Goal: Navigation & Orientation: Find specific page/section

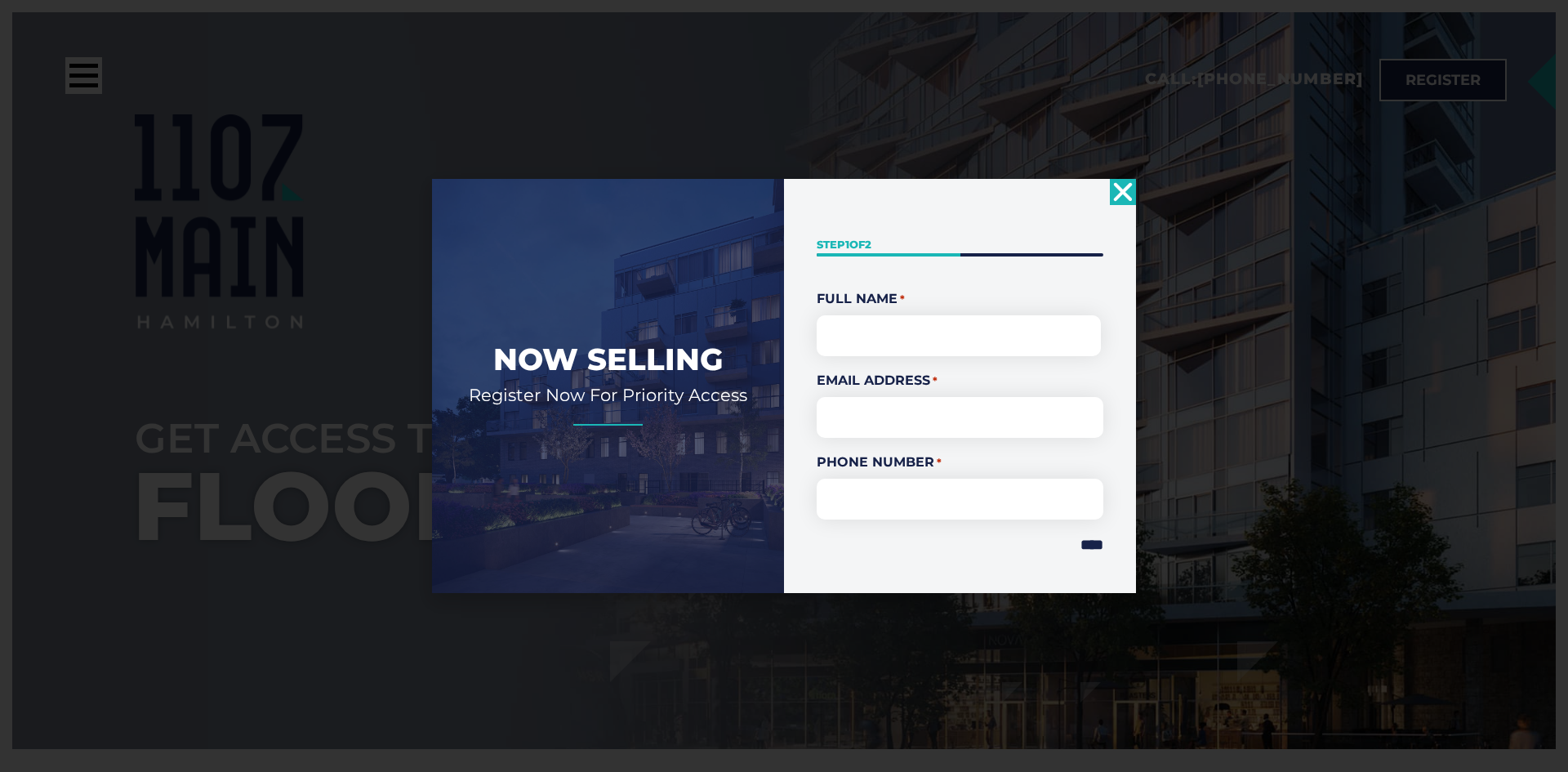
click at [1126, 193] on use "Close" at bounding box center [1123, 191] width 19 height 19
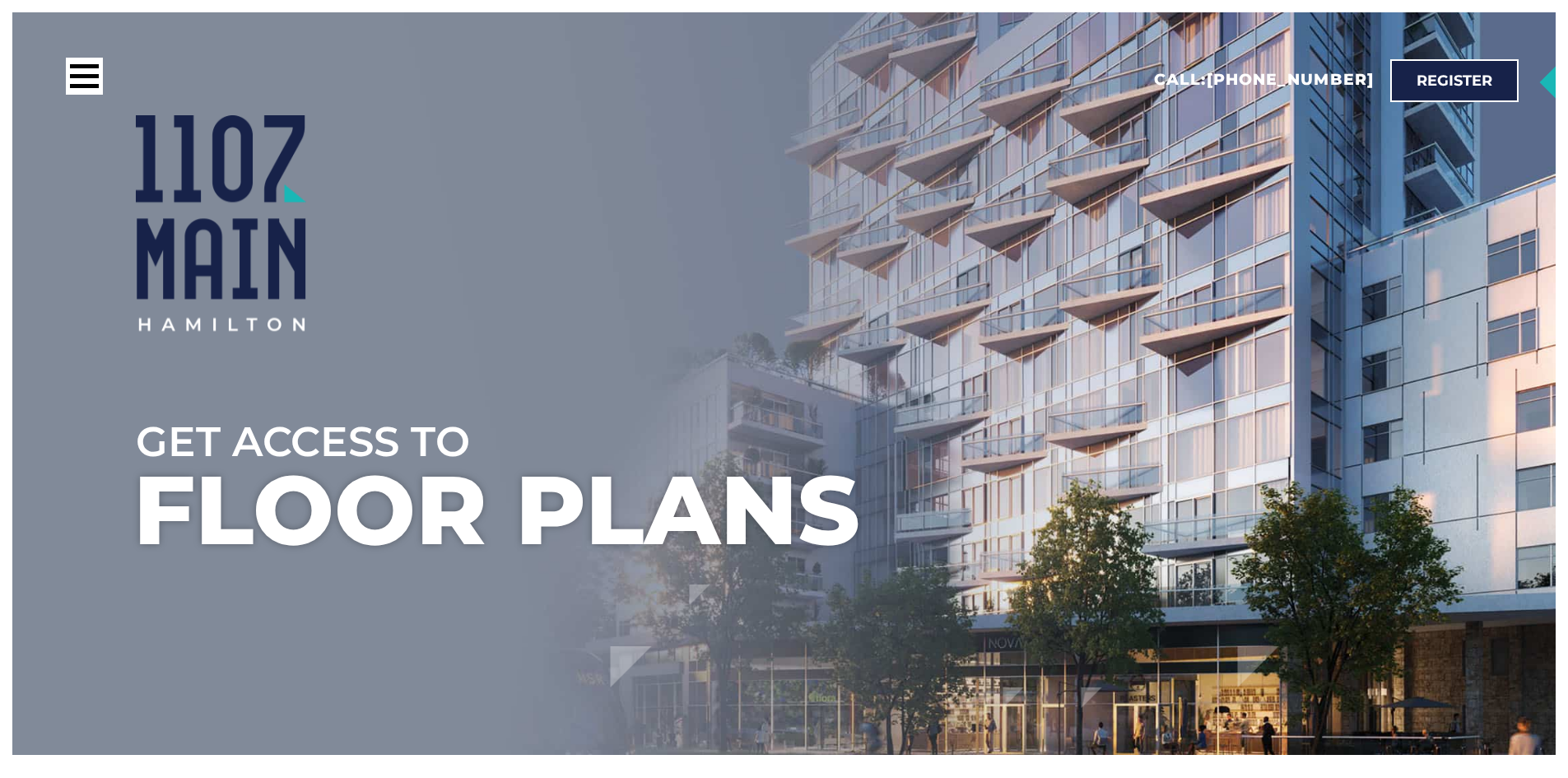
click at [955, 309] on div at bounding box center [845, 223] width 1420 height 216
click at [954, 309] on div at bounding box center [845, 223] width 1420 height 216
click at [509, 377] on div at bounding box center [845, 326] width 1420 height 174
click at [443, 406] on div at bounding box center [845, 326] width 1420 height 174
click at [415, 485] on ul at bounding box center [846, 339] width 1568 height 778
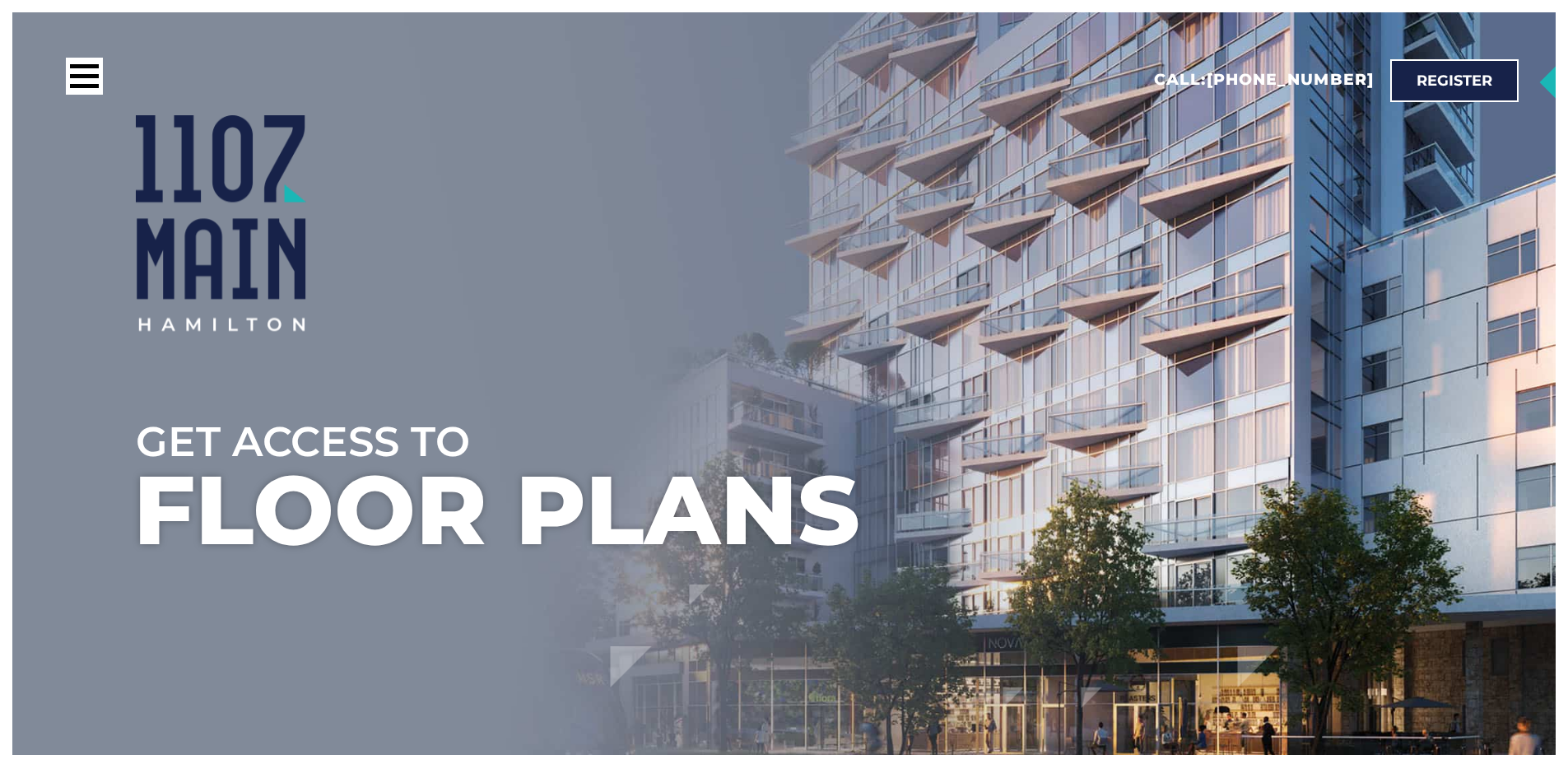
click at [415, 485] on ul at bounding box center [846, 339] width 1568 height 778
drag, startPoint x: 209, startPoint y: 455, endPoint x: 171, endPoint y: 455, distance: 38.0
click at [209, 455] on ul at bounding box center [846, 339] width 1568 height 778
drag, startPoint x: 107, startPoint y: 377, endPoint x: 101, endPoint y: 399, distance: 22.8
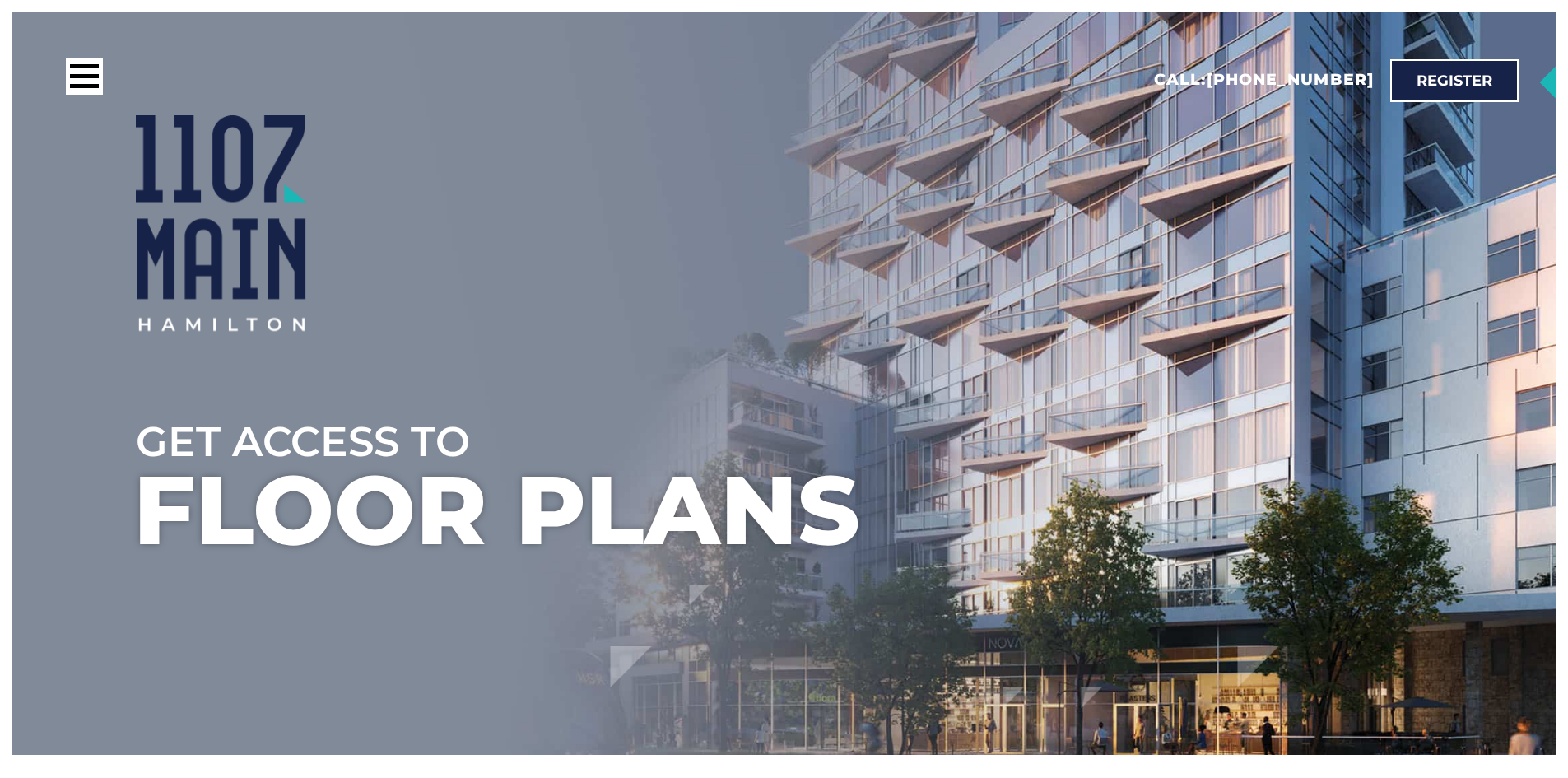
click at [101, 394] on ul at bounding box center [846, 339] width 1568 height 778
click at [141, 398] on div at bounding box center [845, 326] width 1420 height 174
click at [122, 470] on ul at bounding box center [846, 339] width 1568 height 778
click at [172, 481] on ul at bounding box center [846, 339] width 1568 height 778
click at [196, 485] on ul at bounding box center [846, 339] width 1568 height 778
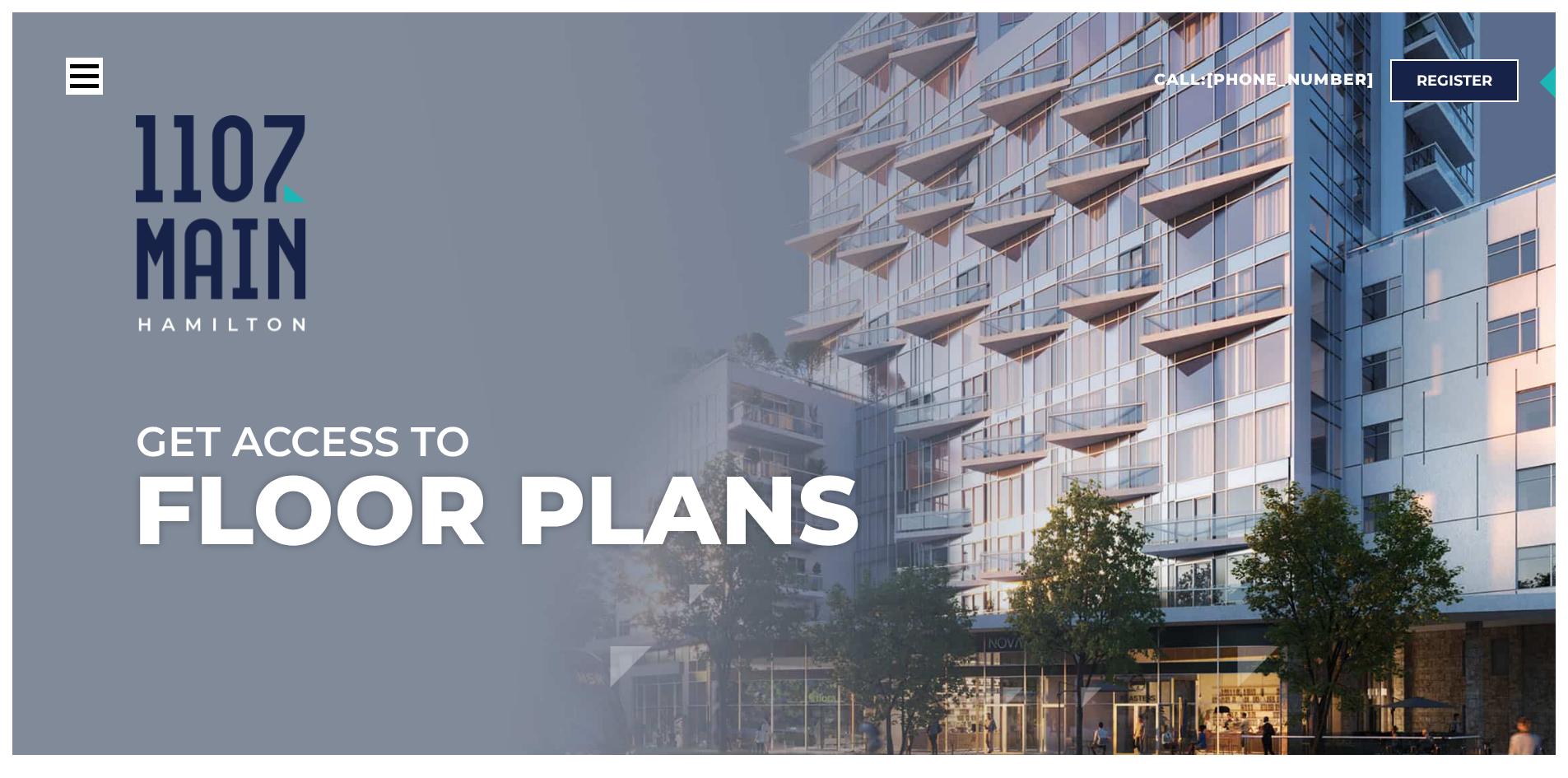
click at [199, 485] on ul at bounding box center [846, 339] width 1568 height 778
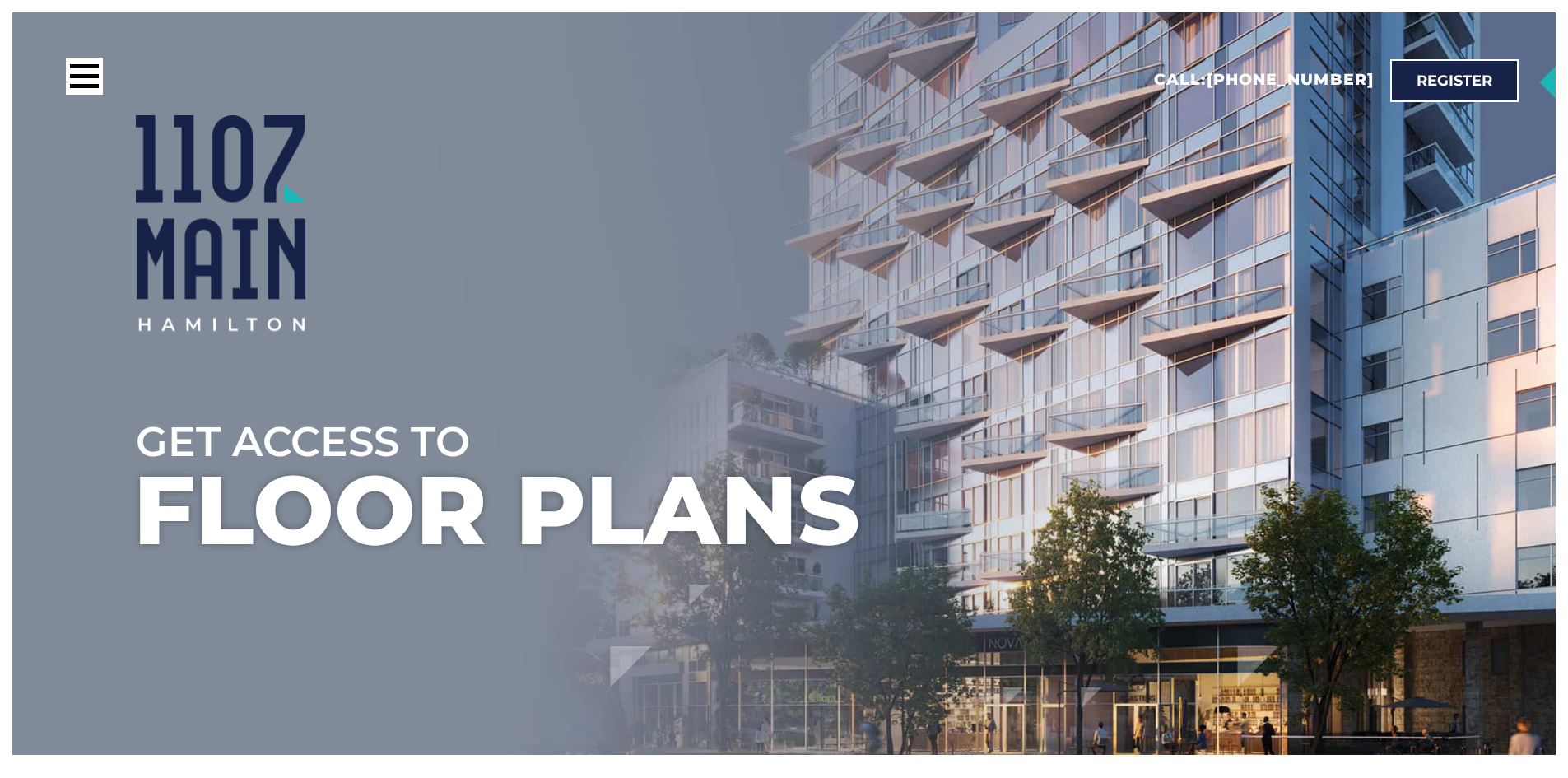
click at [202, 480] on ul at bounding box center [846, 339] width 1568 height 778
click at [204, 479] on ul at bounding box center [846, 339] width 1568 height 778
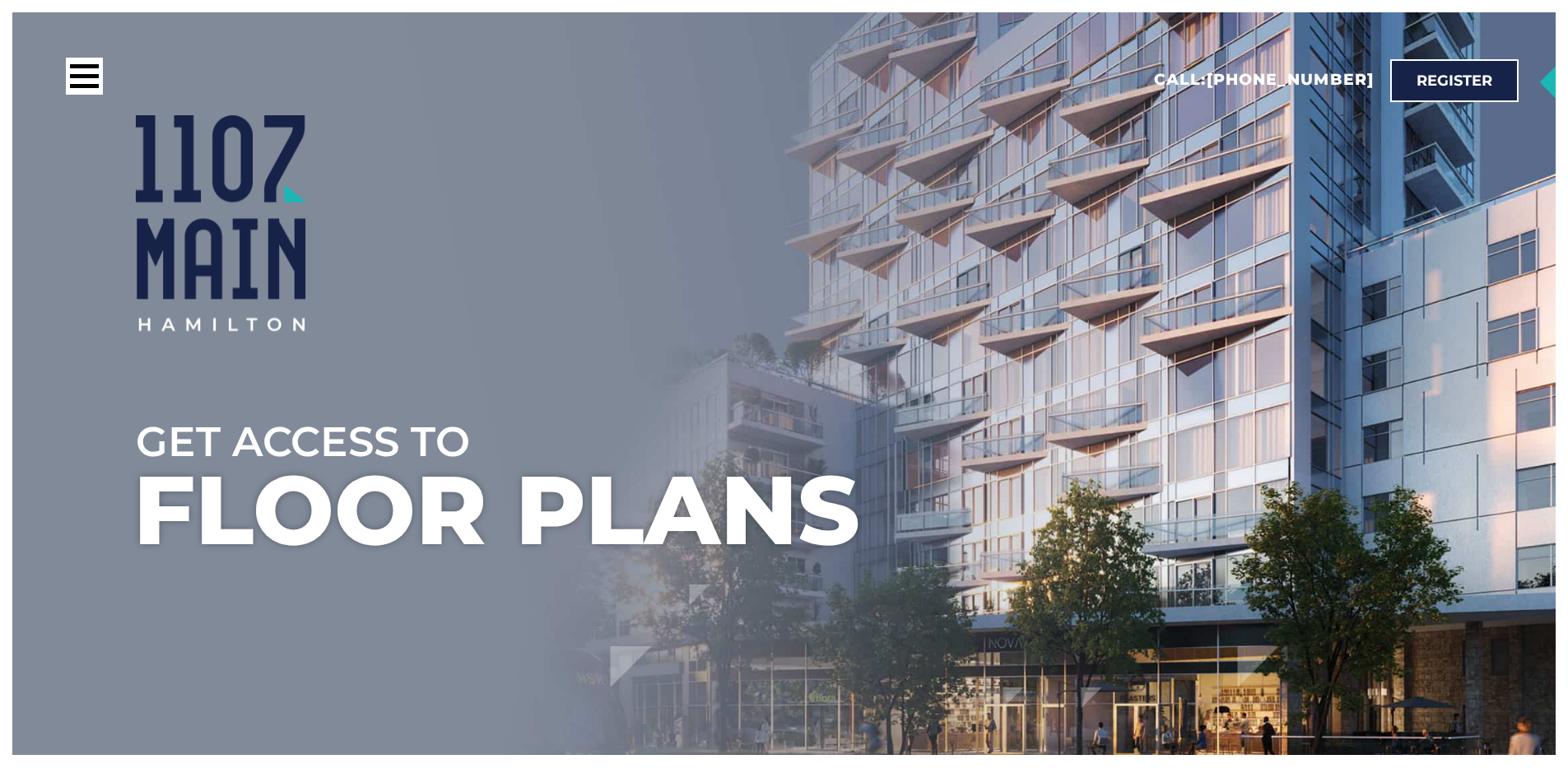
click at [204, 479] on ul at bounding box center [846, 339] width 1568 height 778
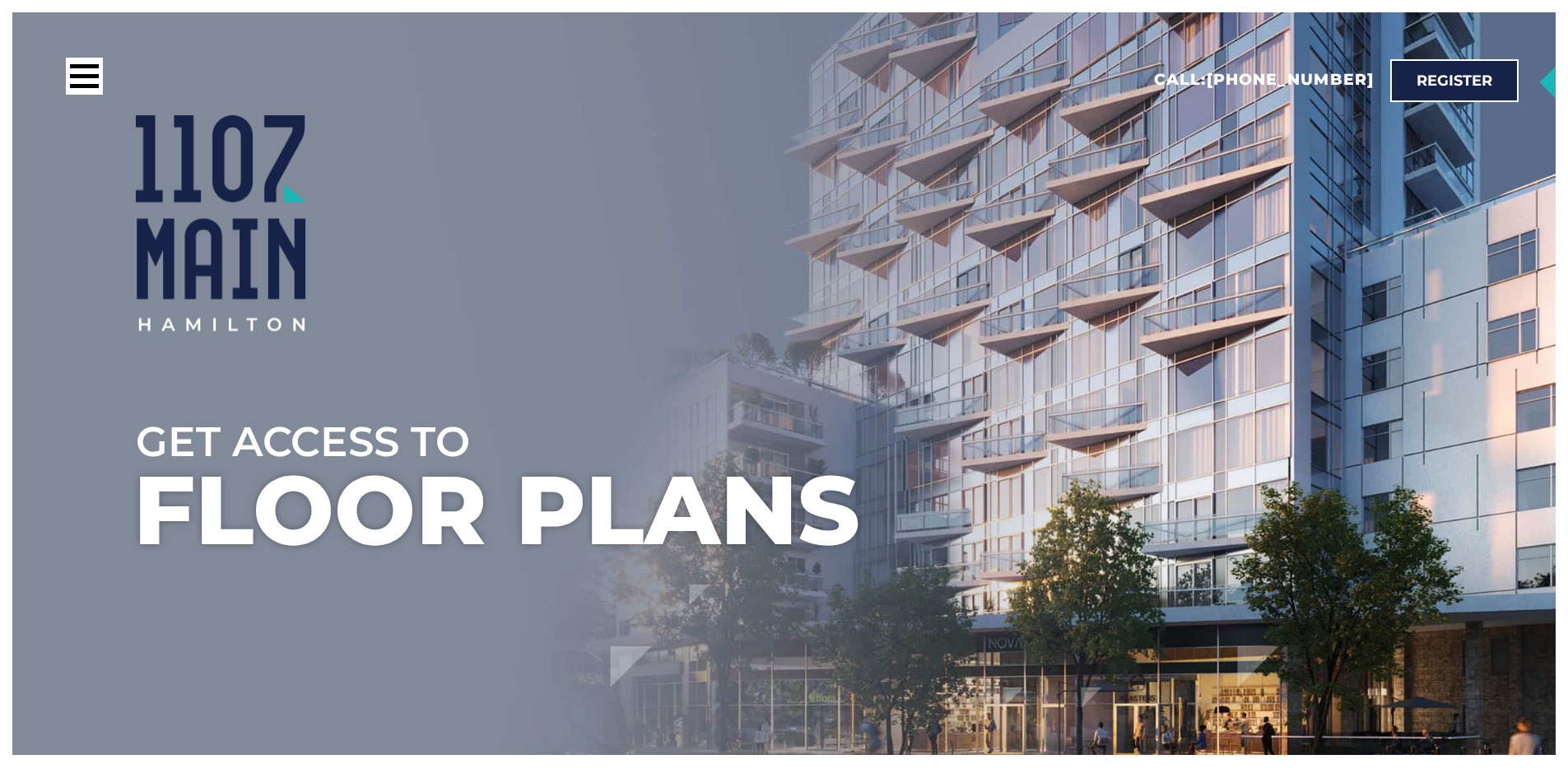
click at [229, 749] on li at bounding box center [229, 760] width 20 height 20
click at [225, 479] on ul at bounding box center [846, 339] width 1568 height 778
click at [225, 478] on ul at bounding box center [846, 339] width 1568 height 778
click at [222, 462] on ul at bounding box center [846, 339] width 1568 height 778
click at [172, 473] on ul at bounding box center [846, 339] width 1568 height 778
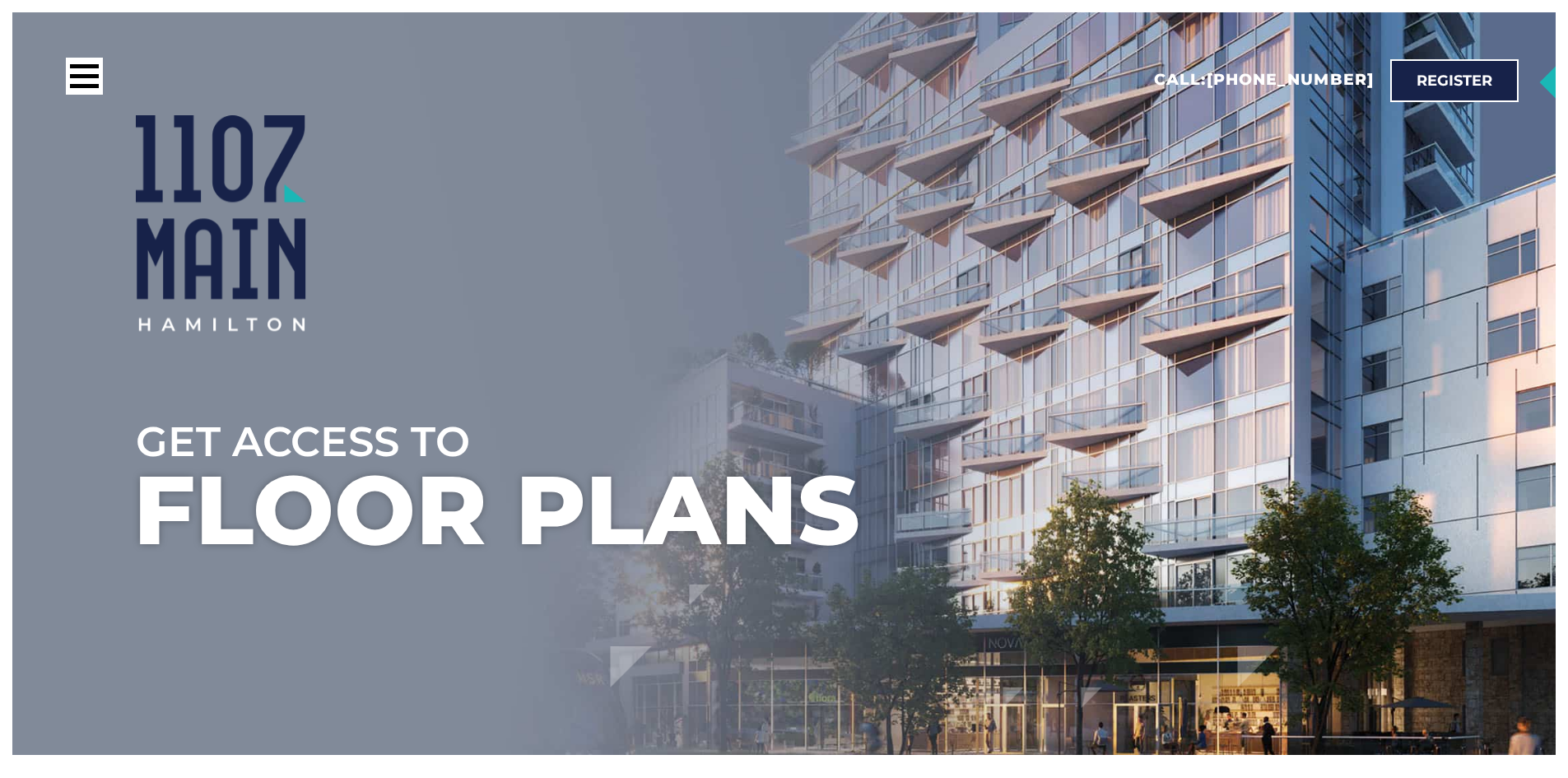
click at [172, 473] on ul at bounding box center [846, 339] width 1568 height 778
click at [174, 476] on ul at bounding box center [846, 339] width 1568 height 778
click at [202, 476] on ul at bounding box center [846, 339] width 1568 height 778
click at [409, 385] on div at bounding box center [845, 326] width 1420 height 174
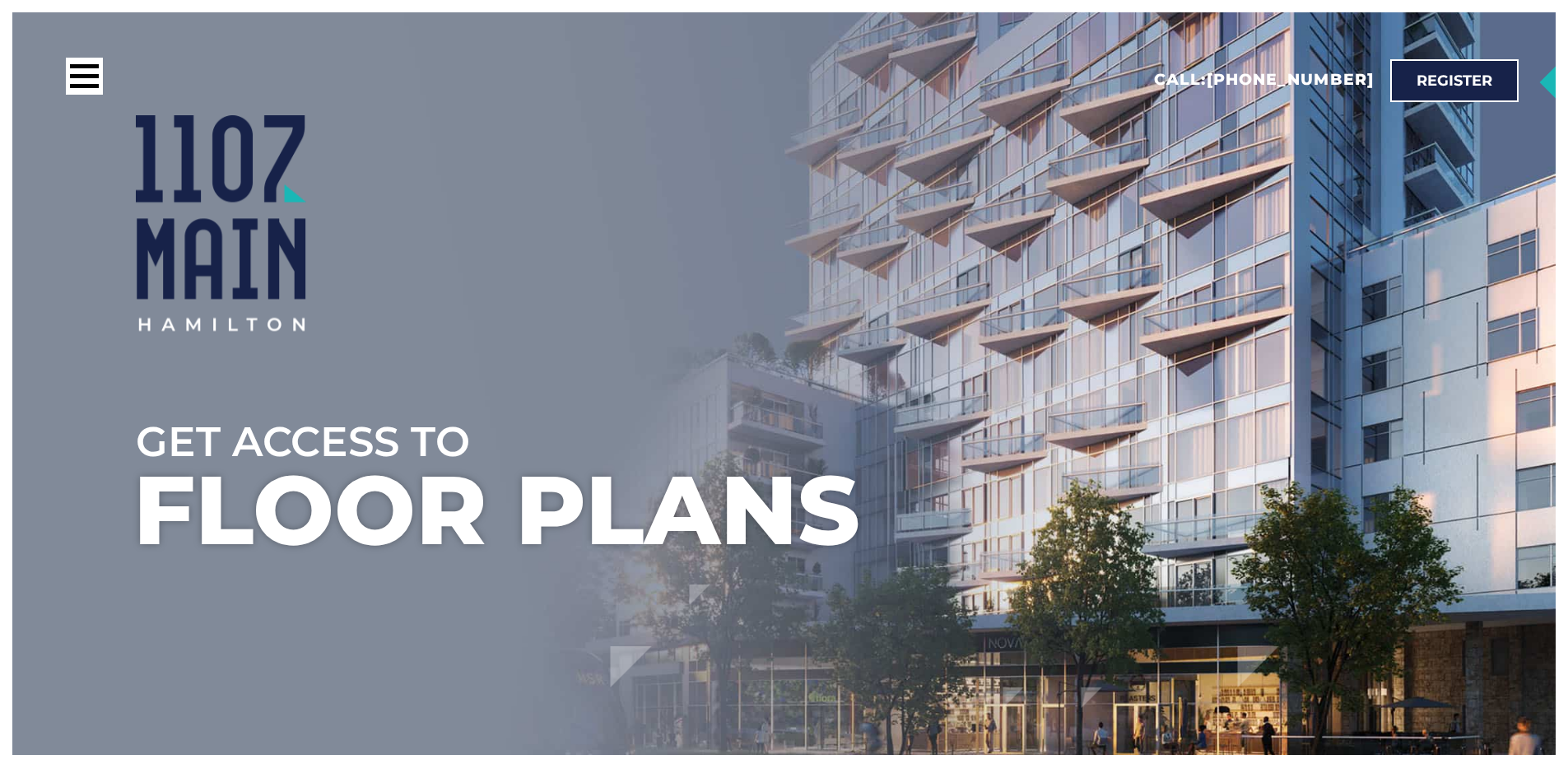
click at [418, 381] on div at bounding box center [845, 326] width 1420 height 174
click at [303, 429] on ul at bounding box center [846, 339] width 1568 height 778
click at [301, 429] on ul at bounding box center [846, 339] width 1568 height 778
click at [299, 428] on ul at bounding box center [846, 339] width 1568 height 778
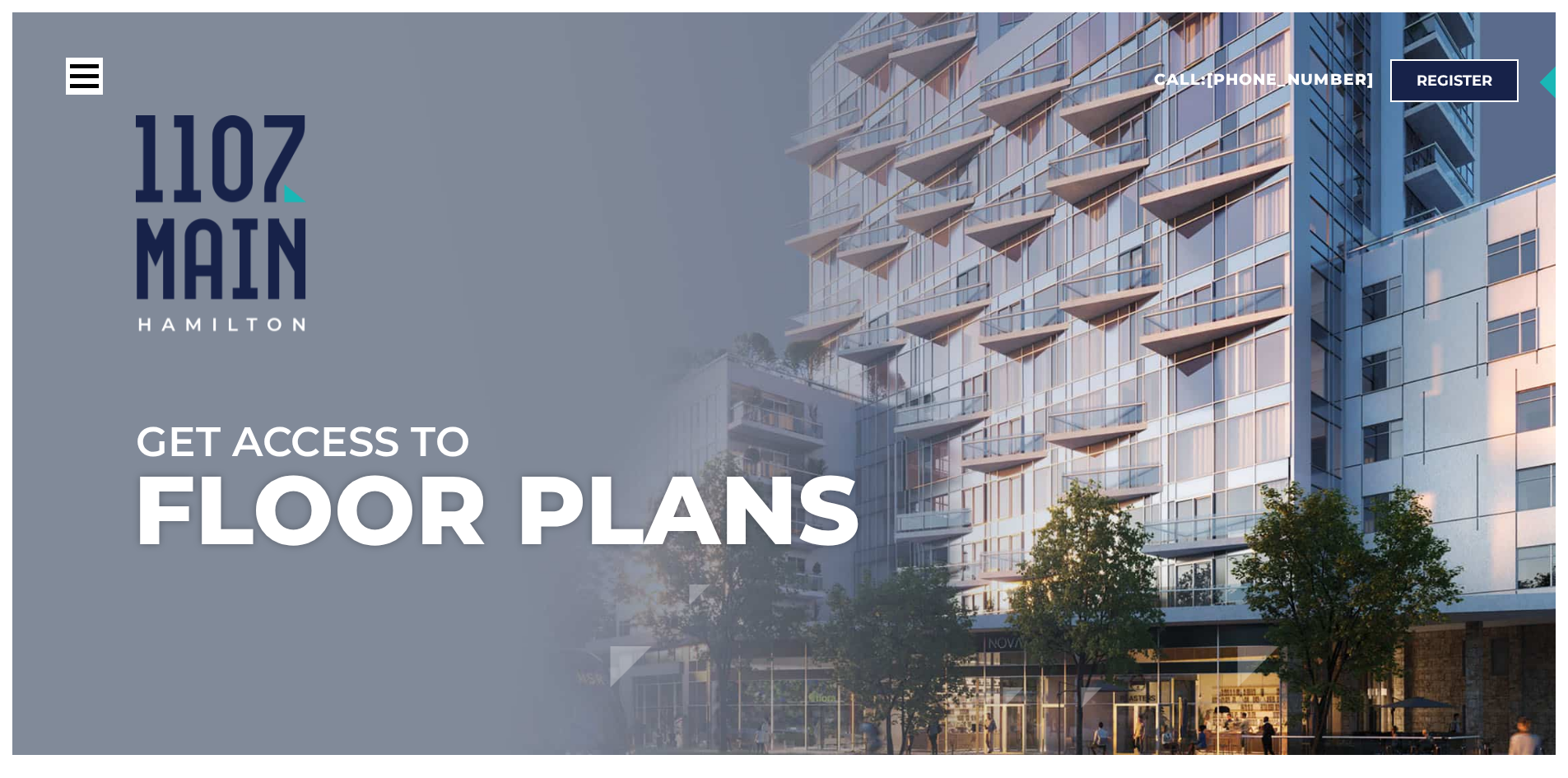
click at [299, 428] on ul at bounding box center [846, 339] width 1568 height 778
click at [187, 419] on ul at bounding box center [846, 339] width 1568 height 778
click at [481, 363] on div at bounding box center [845, 326] width 1420 height 174
click at [826, 137] on div at bounding box center [845, 223] width 1420 height 216
click at [825, 140] on div at bounding box center [845, 223] width 1420 height 216
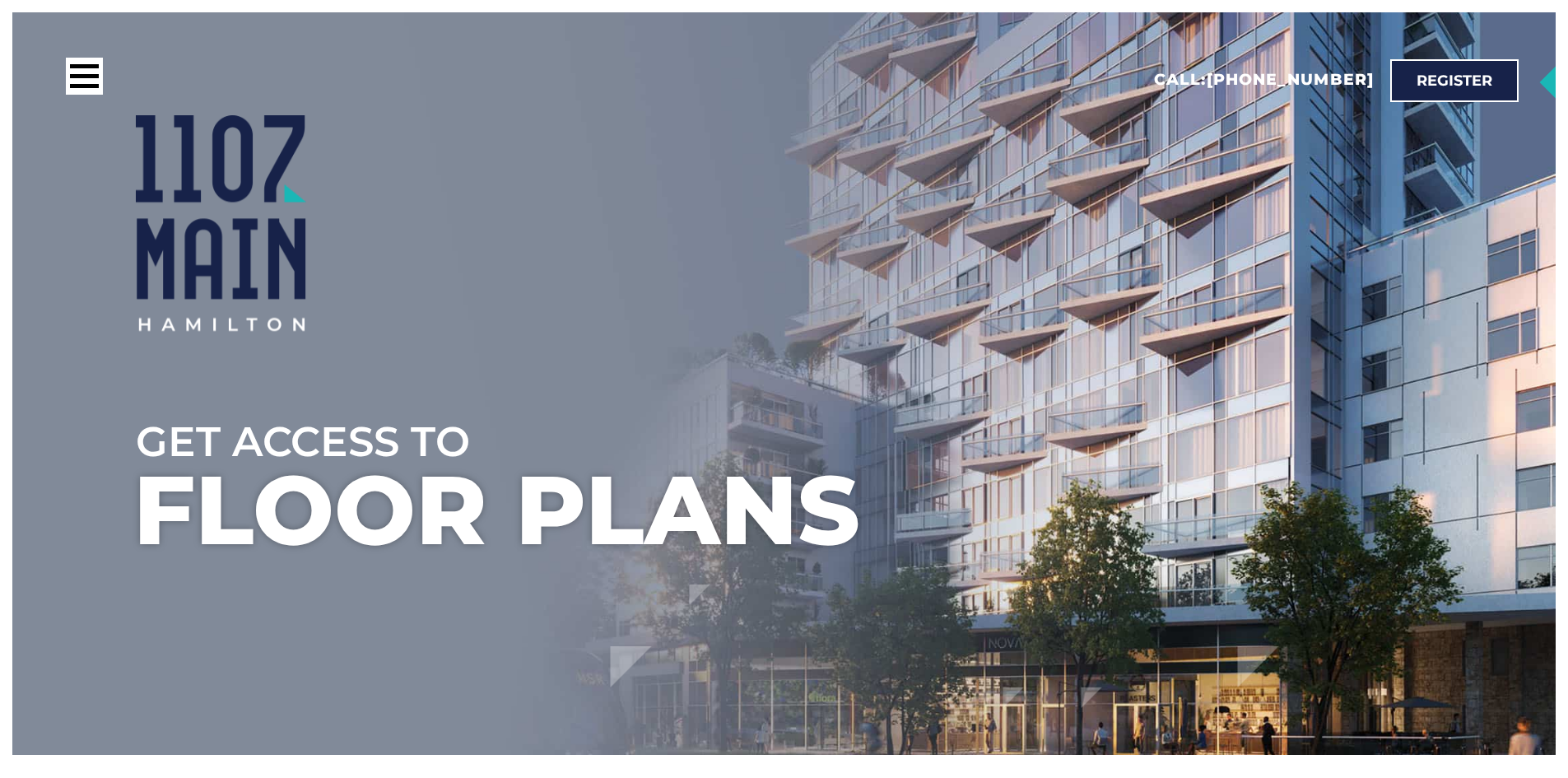
click at [825, 140] on div at bounding box center [845, 223] width 1420 height 216
click at [825, 186] on div at bounding box center [845, 223] width 1420 height 216
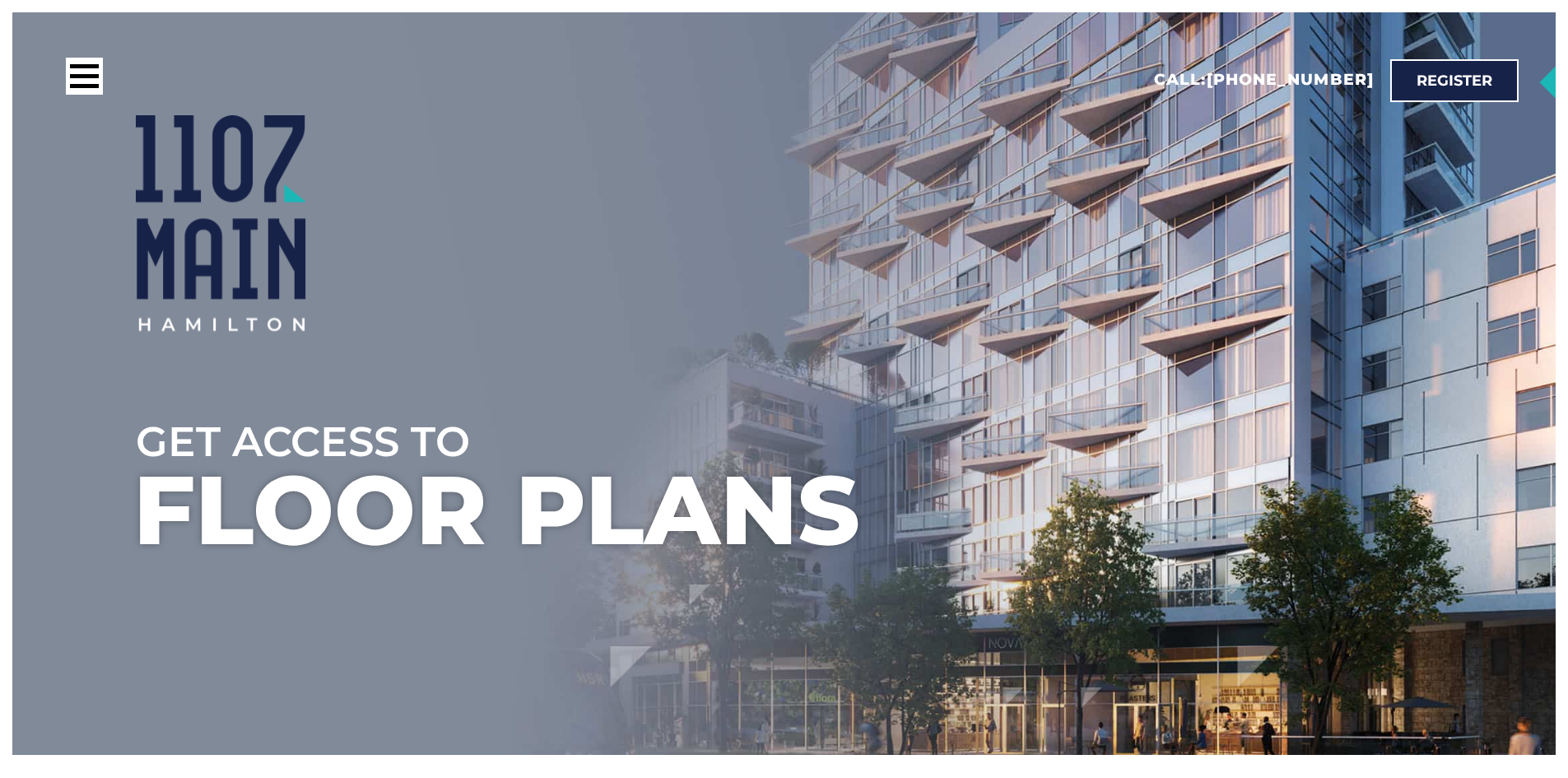
click at [825, 186] on div at bounding box center [845, 223] width 1420 height 216
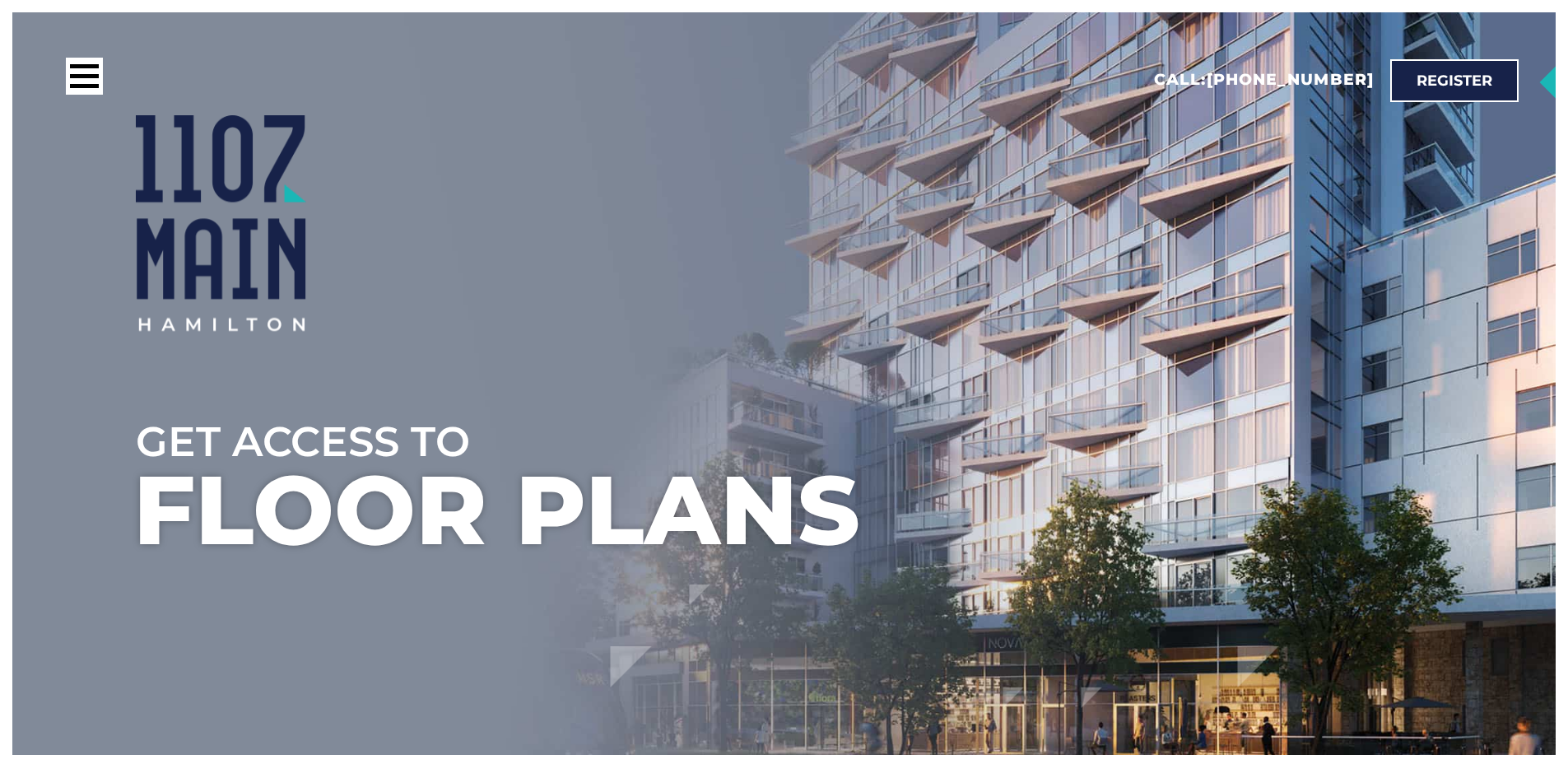
click at [825, 186] on div at bounding box center [845, 223] width 1420 height 216
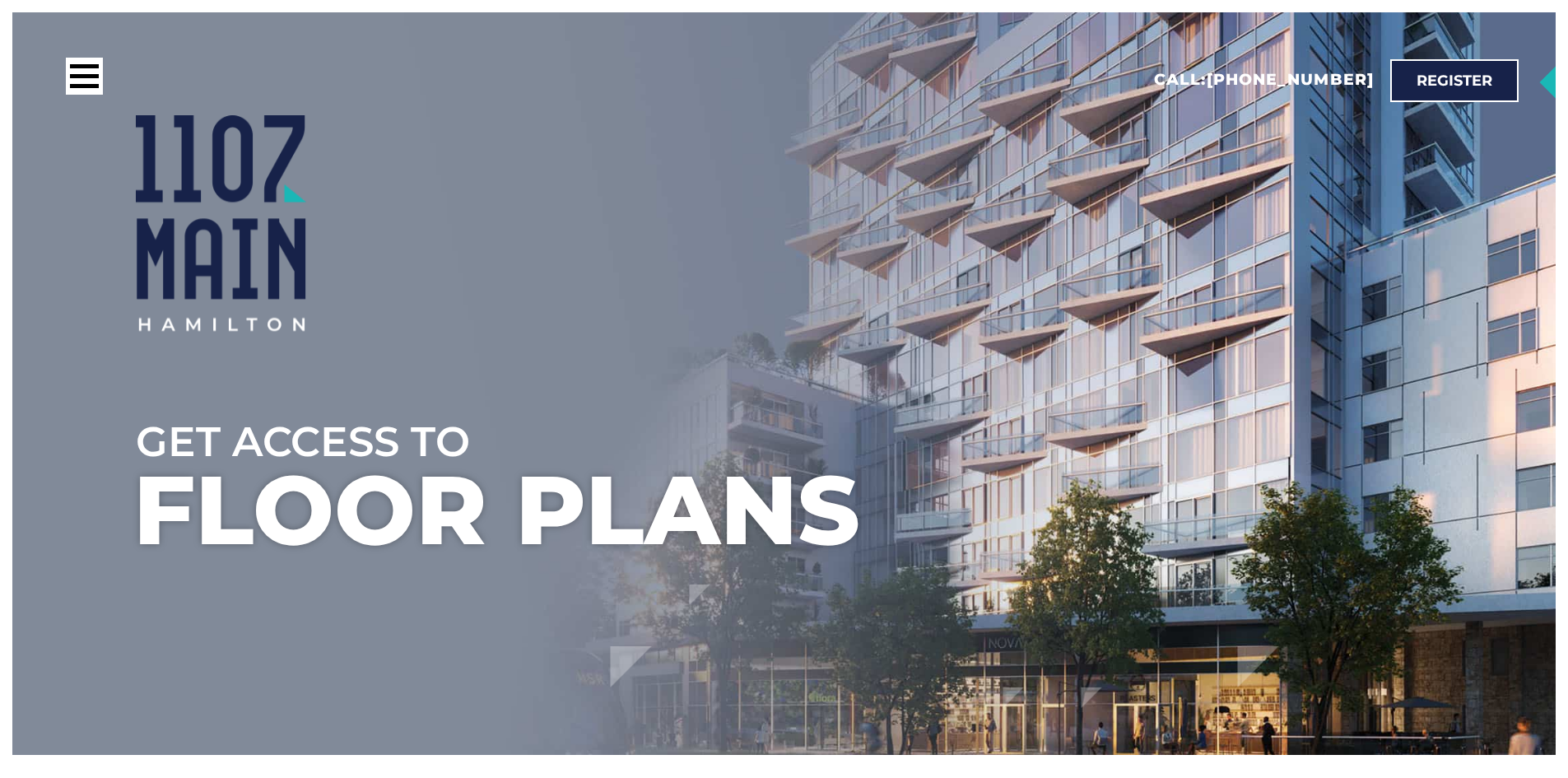
click at [823, 182] on div at bounding box center [845, 223] width 1420 height 216
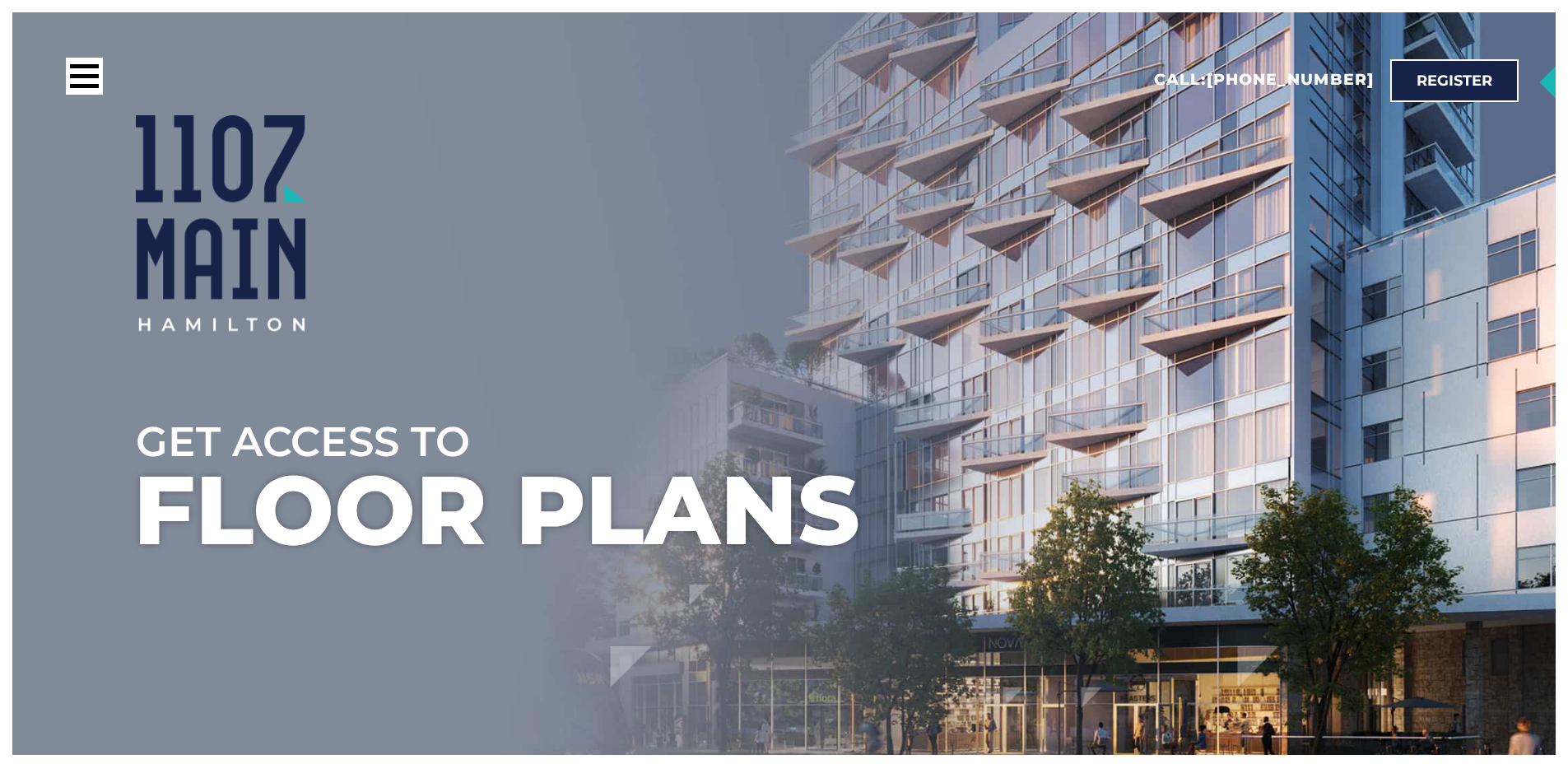
click at [823, 182] on div at bounding box center [845, 223] width 1420 height 216
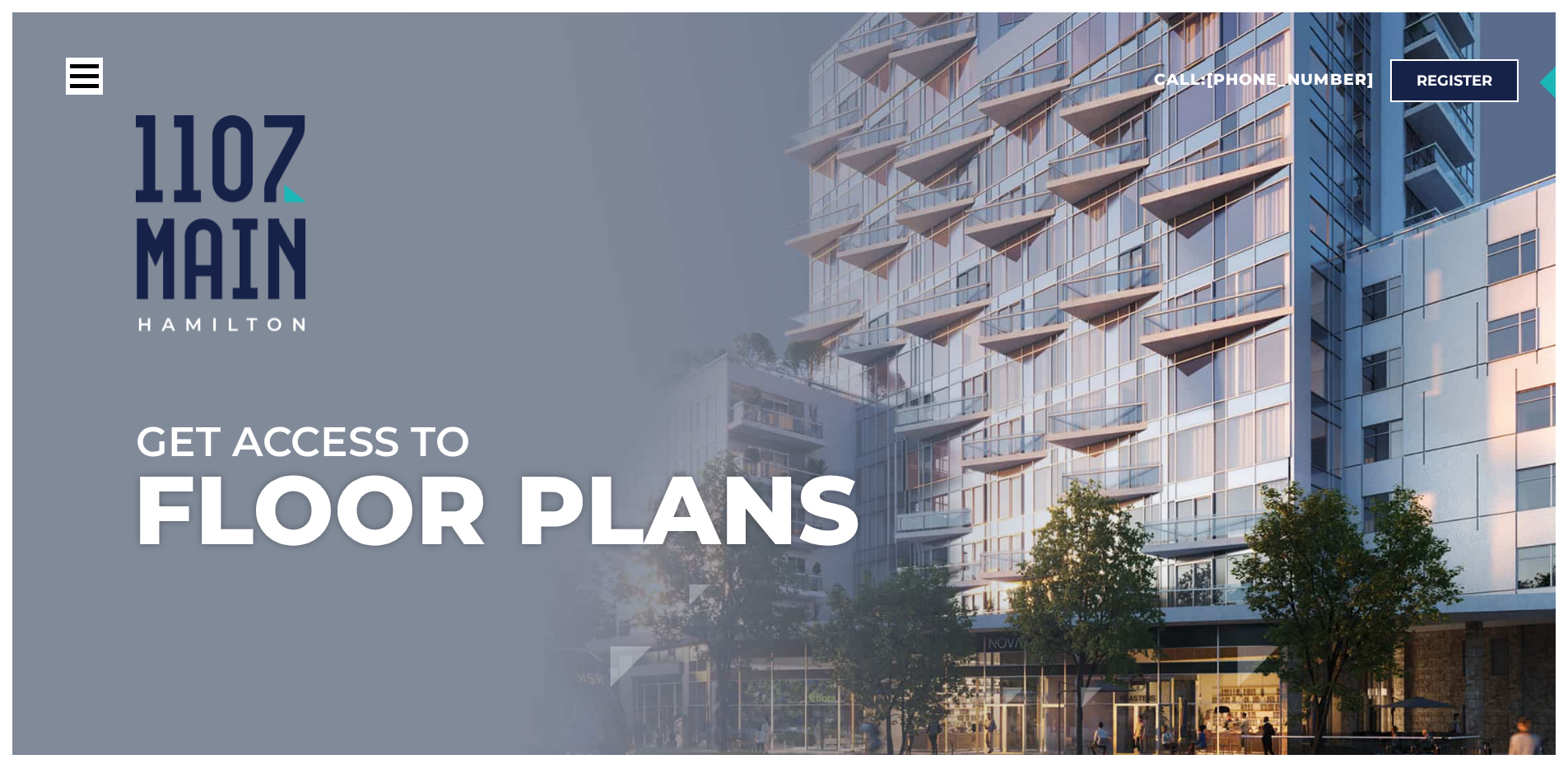
click at [823, 182] on div at bounding box center [845, 223] width 1420 height 216
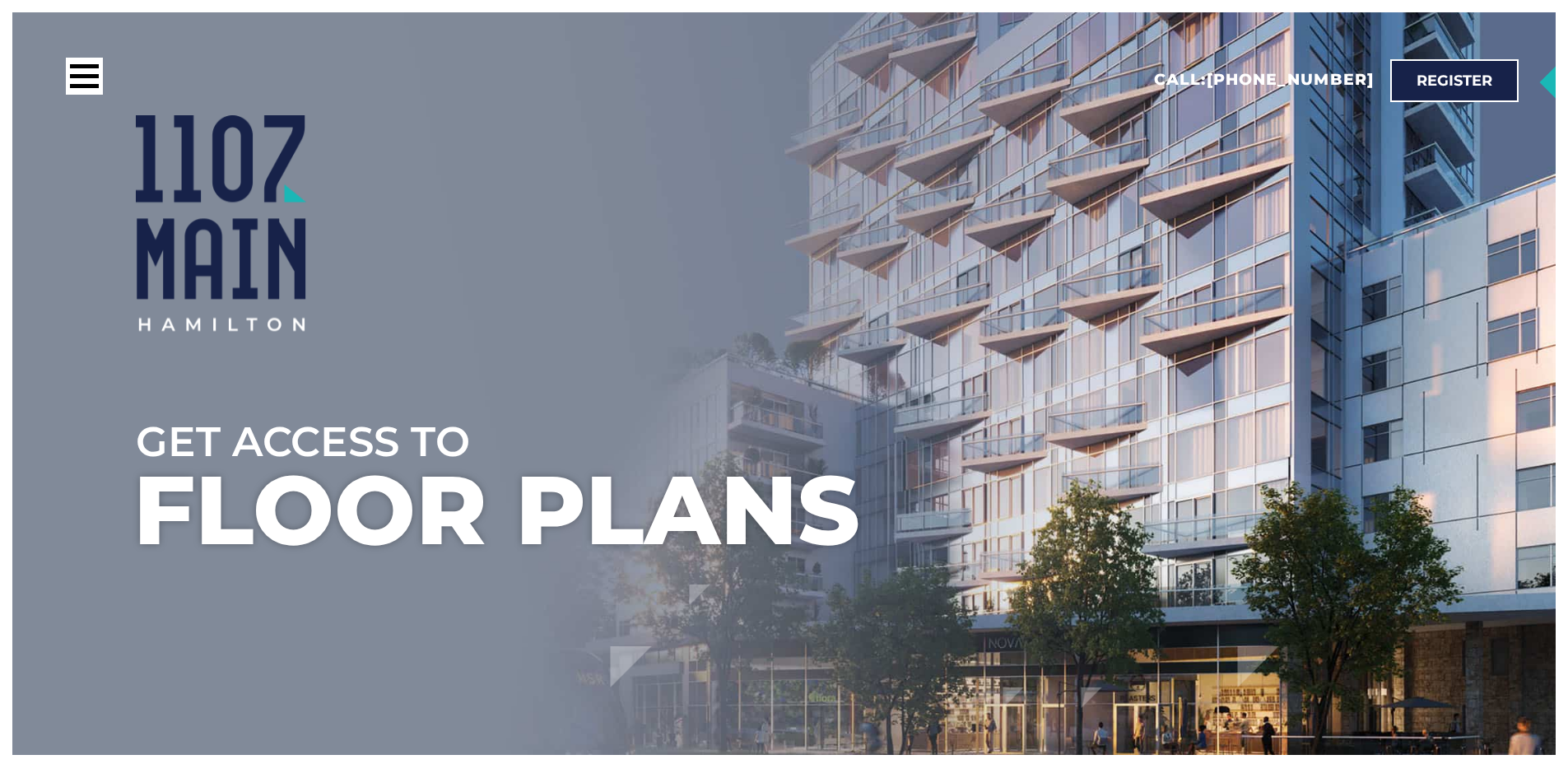
click at [916, 567] on ul at bounding box center [846, 339] width 1568 height 778
click at [907, 565] on ul at bounding box center [846, 339] width 1568 height 778
click at [891, 569] on ul at bounding box center [846, 339] width 1568 height 778
click at [202, 516] on ul at bounding box center [846, 339] width 1568 height 778
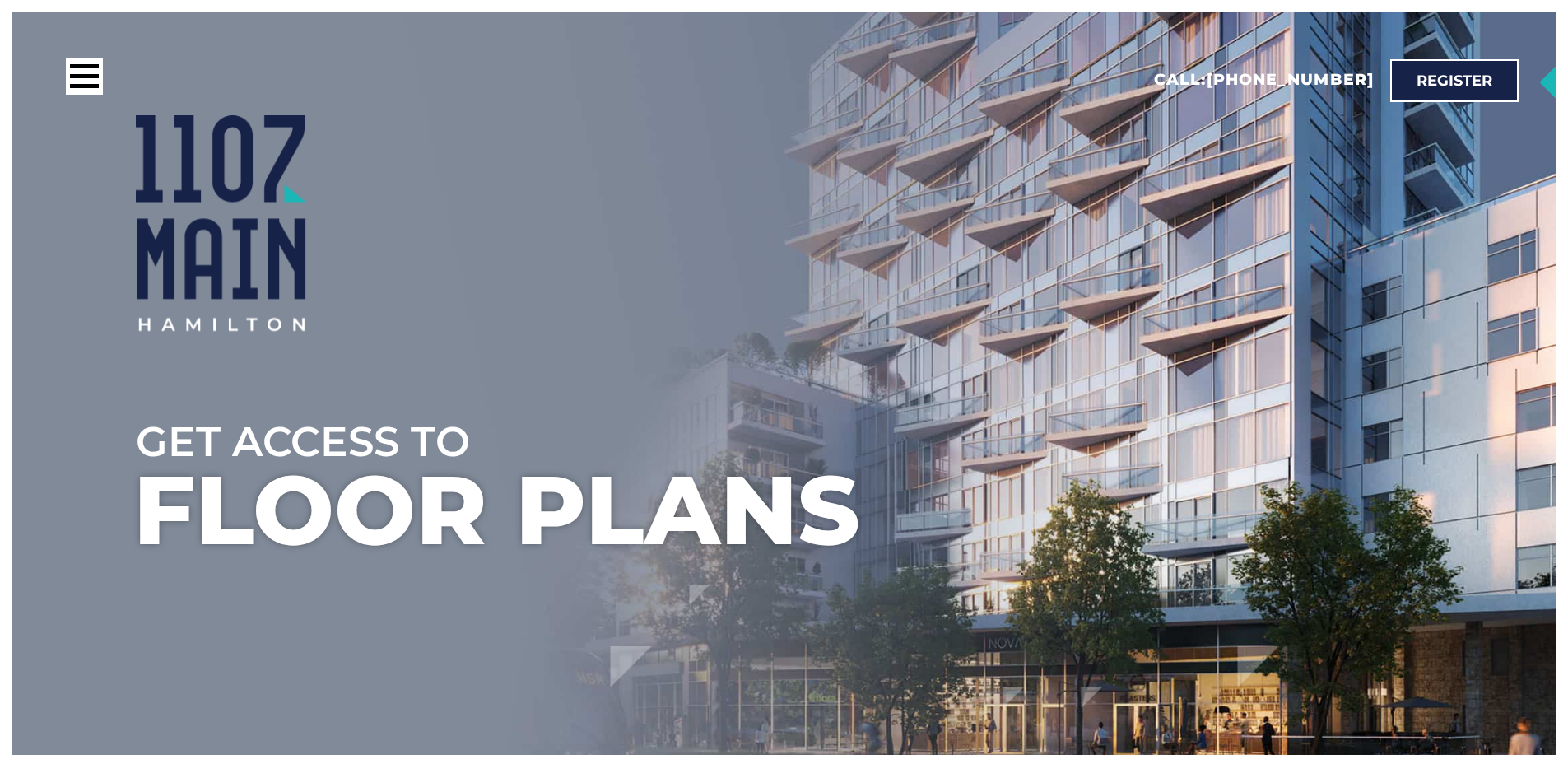
click at [198, 516] on ul at bounding box center [846, 339] width 1568 height 778
click at [196, 516] on ul at bounding box center [846, 339] width 1568 height 778
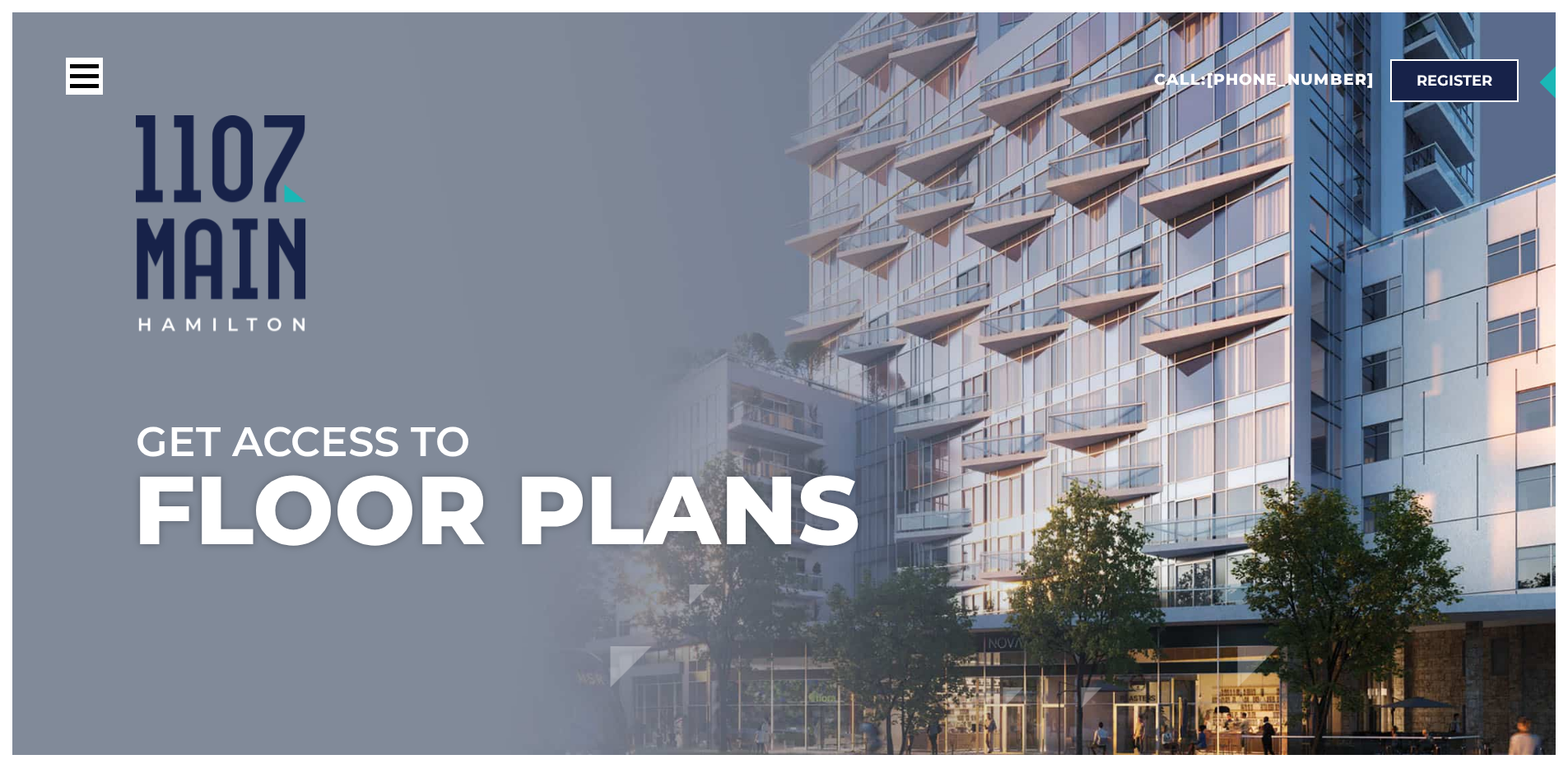
click at [196, 516] on ul at bounding box center [846, 339] width 1568 height 778
click at [206, 512] on ul at bounding box center [846, 339] width 1568 height 778
click at [204, 512] on ul at bounding box center [846, 339] width 1568 height 778
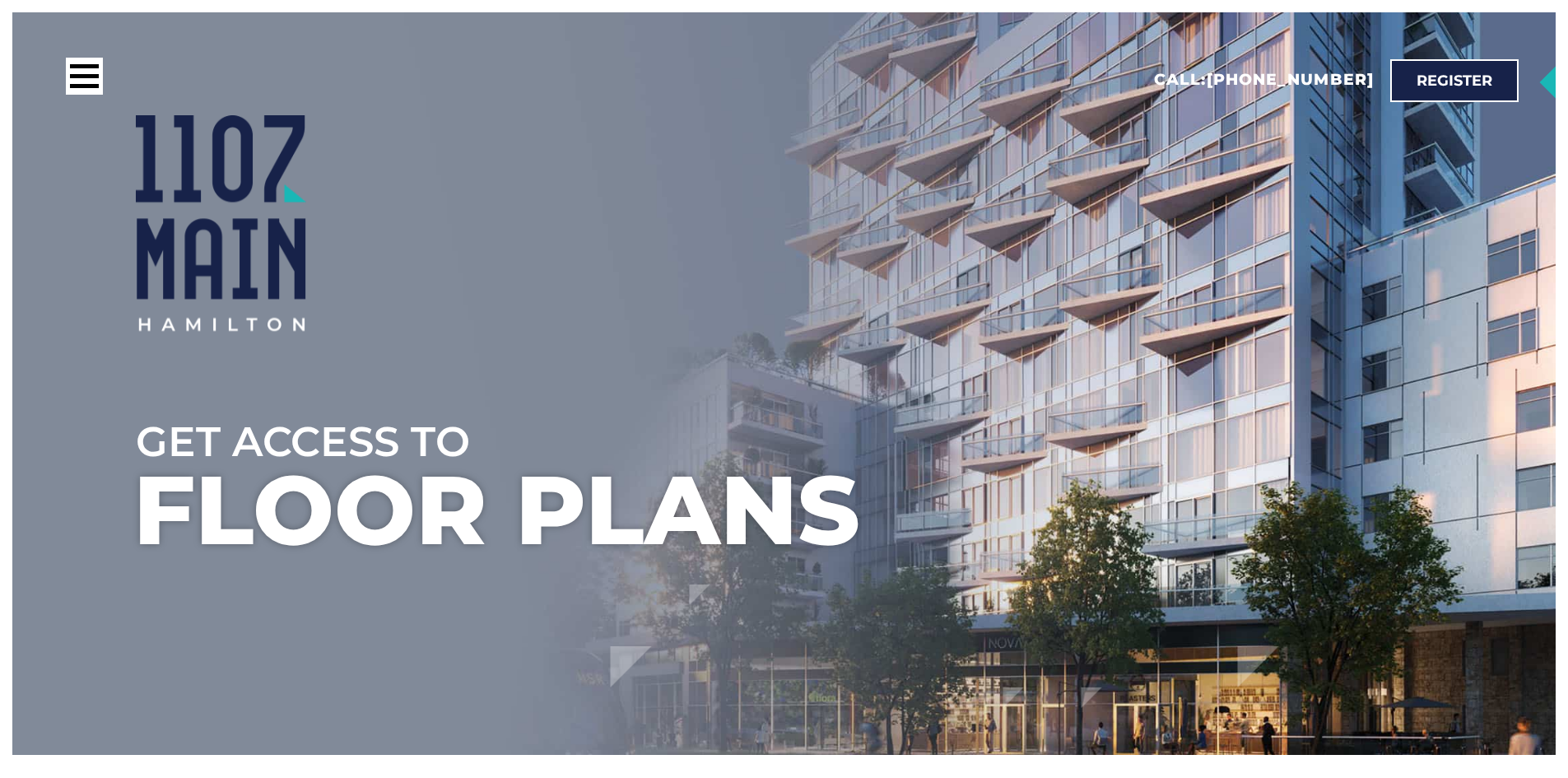
click at [204, 512] on ul at bounding box center [846, 339] width 1568 height 778
click at [203, 512] on ul at bounding box center [846, 339] width 1568 height 778
click at [202, 512] on ul at bounding box center [846, 339] width 1568 height 778
click at [206, 512] on ul at bounding box center [846, 339] width 1568 height 778
click at [205, 511] on ul at bounding box center [846, 339] width 1568 height 778
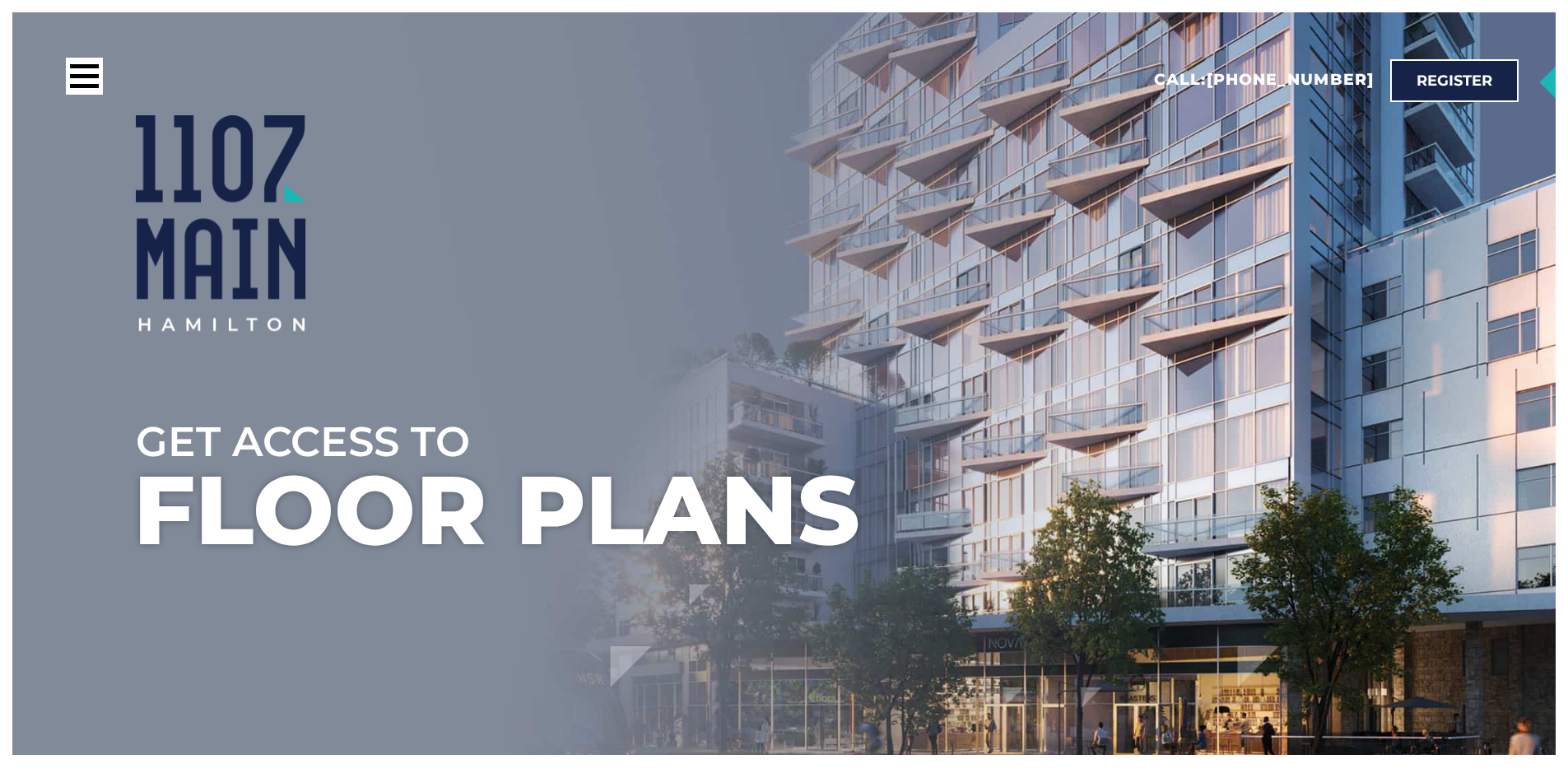
click at [205, 510] on ul at bounding box center [846, 339] width 1568 height 778
click at [201, 511] on ul at bounding box center [846, 339] width 1568 height 778
click at [201, 512] on ul at bounding box center [846, 339] width 1568 height 778
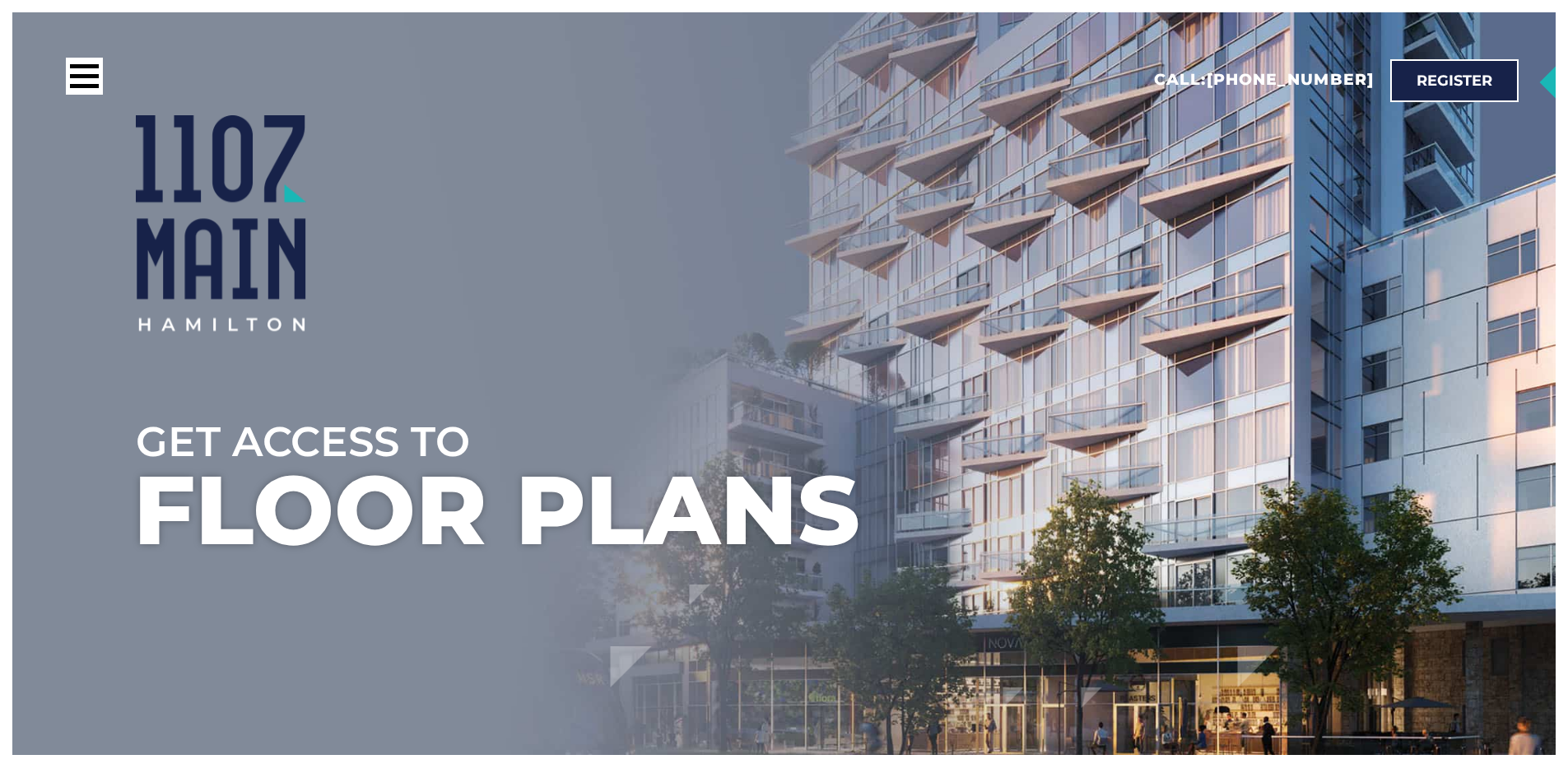
click at [201, 512] on ul at bounding box center [846, 339] width 1568 height 778
click at [202, 512] on ul at bounding box center [846, 339] width 1568 height 778
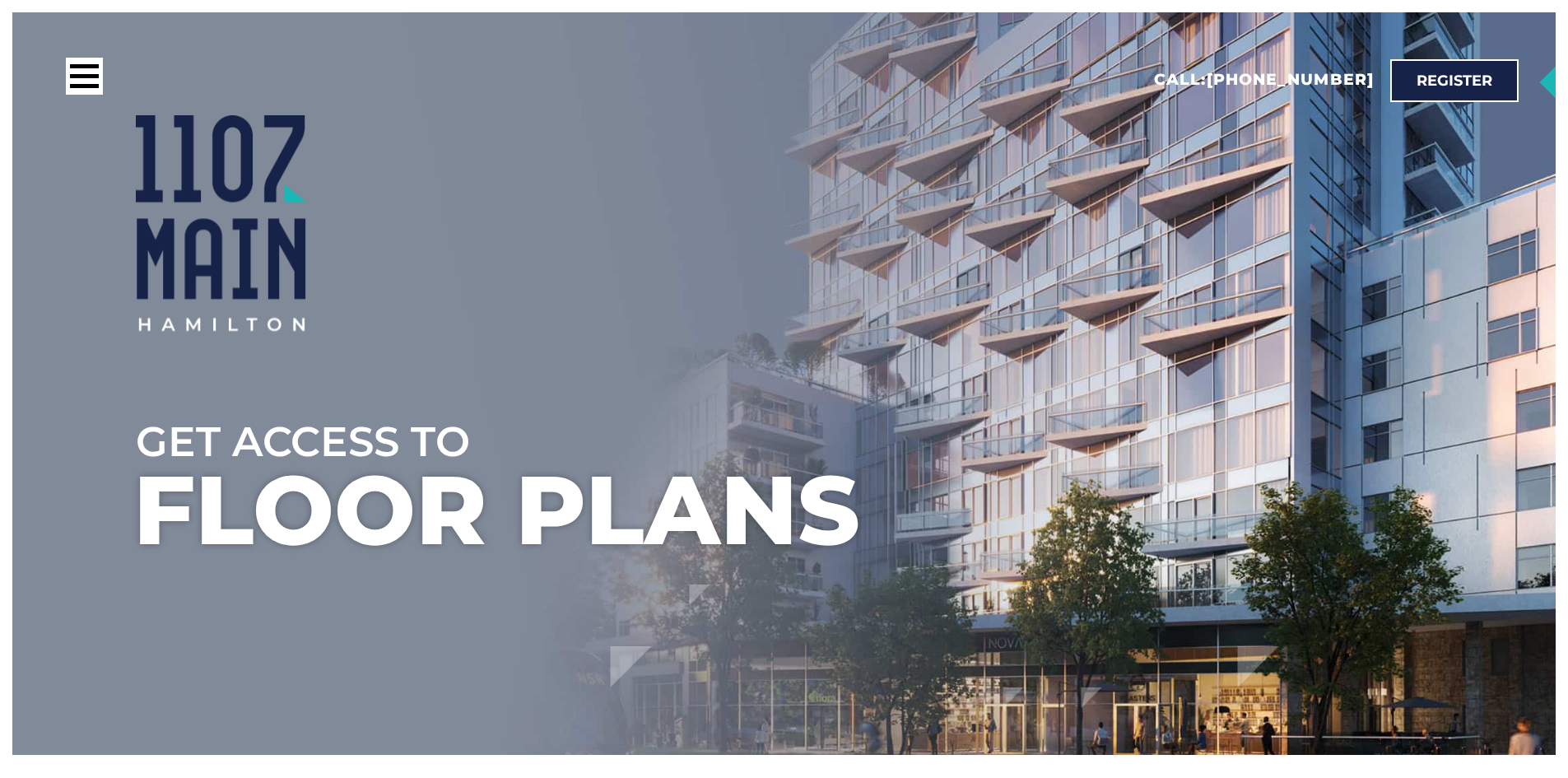
click at [202, 512] on ul at bounding box center [846, 339] width 1568 height 778
click at [210, 536] on ul at bounding box center [846, 339] width 1568 height 778
click at [210, 537] on ul at bounding box center [846, 339] width 1568 height 778
click at [210, 538] on ul at bounding box center [846, 339] width 1568 height 778
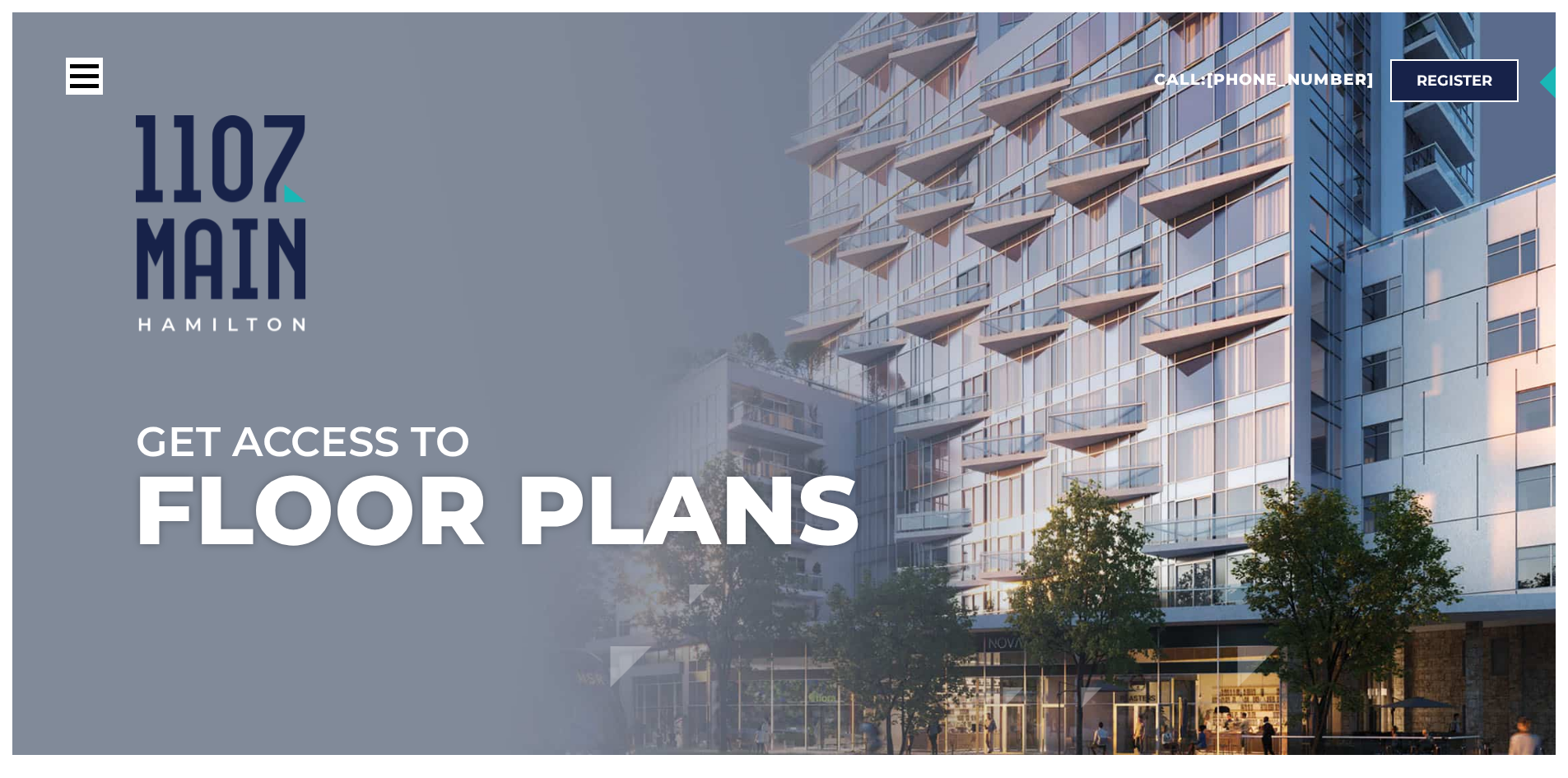
click at [210, 538] on ul at bounding box center [846, 339] width 1568 height 778
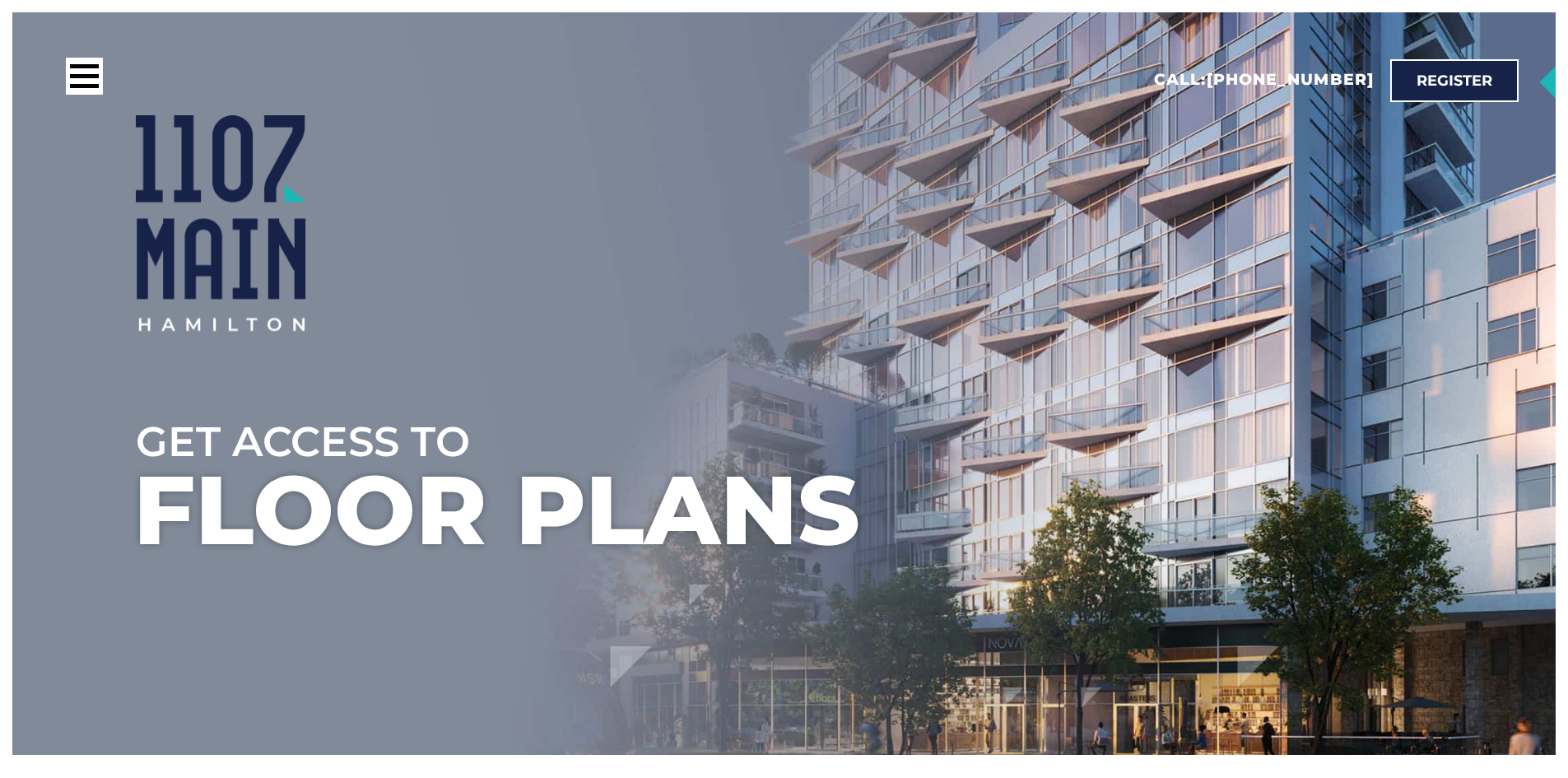
click at [208, 540] on ul at bounding box center [846, 339] width 1568 height 778
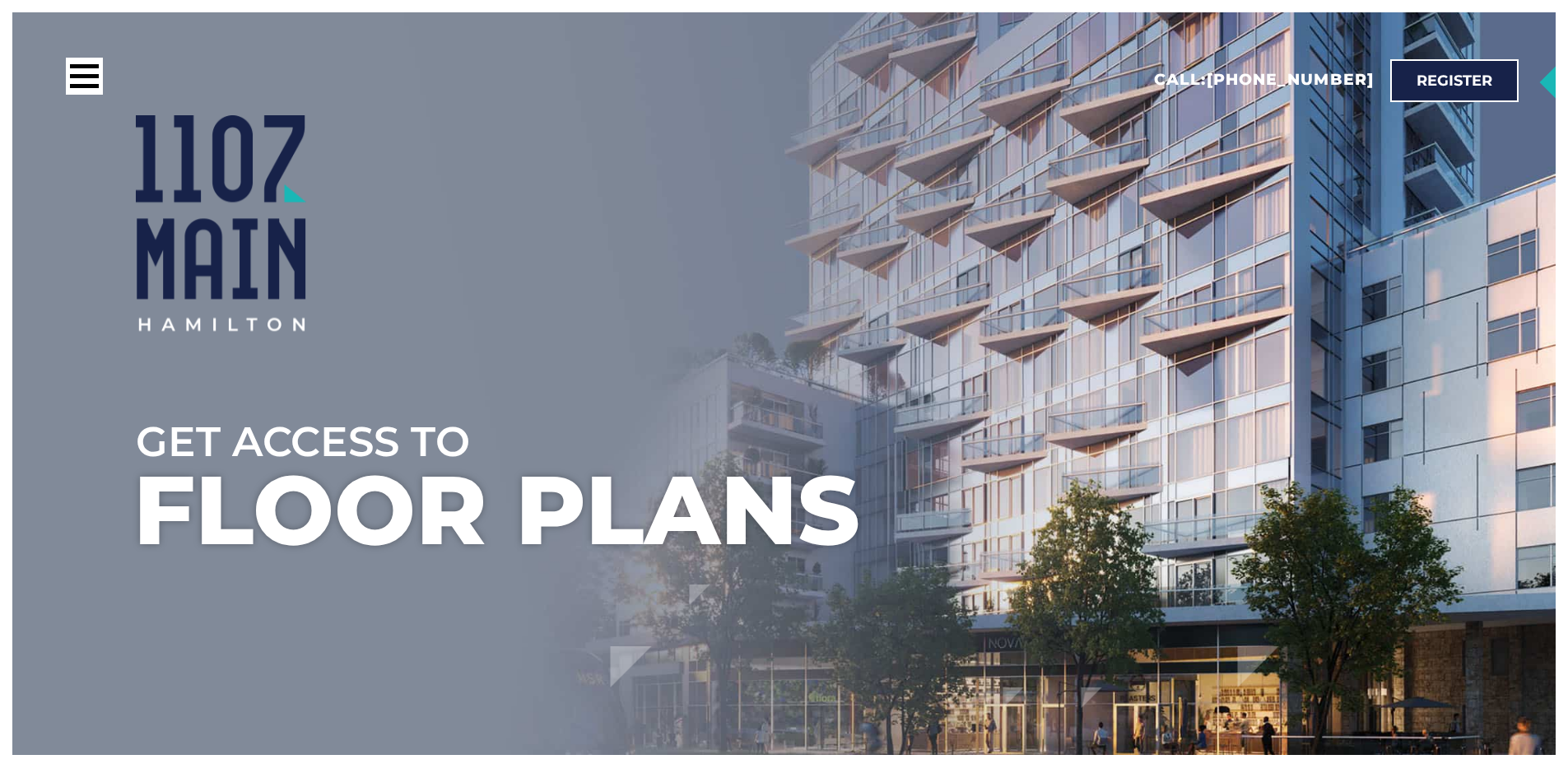
click at [208, 540] on ul at bounding box center [846, 339] width 1568 height 778
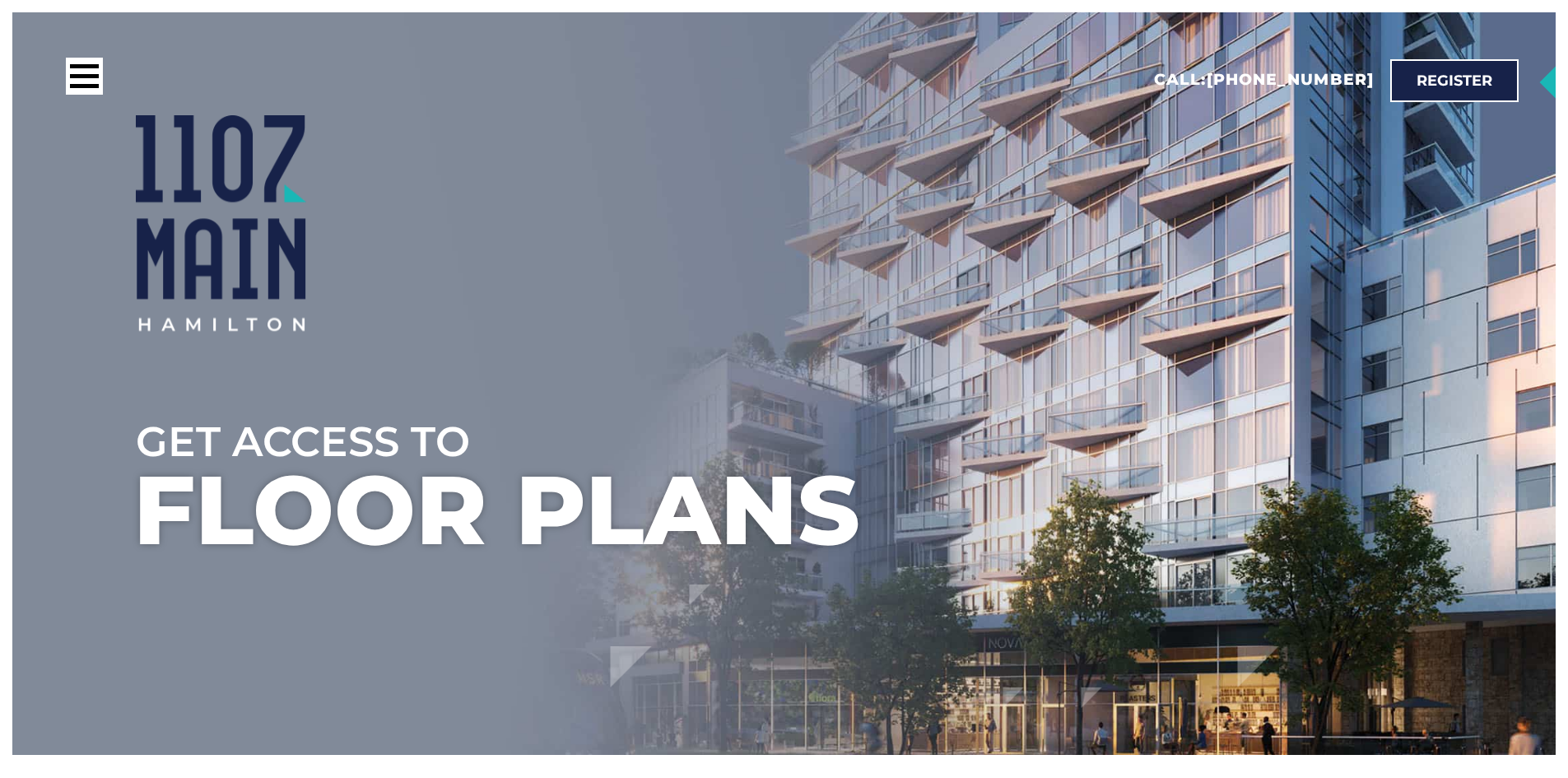
click at [208, 540] on ul at bounding box center [846, 339] width 1568 height 778
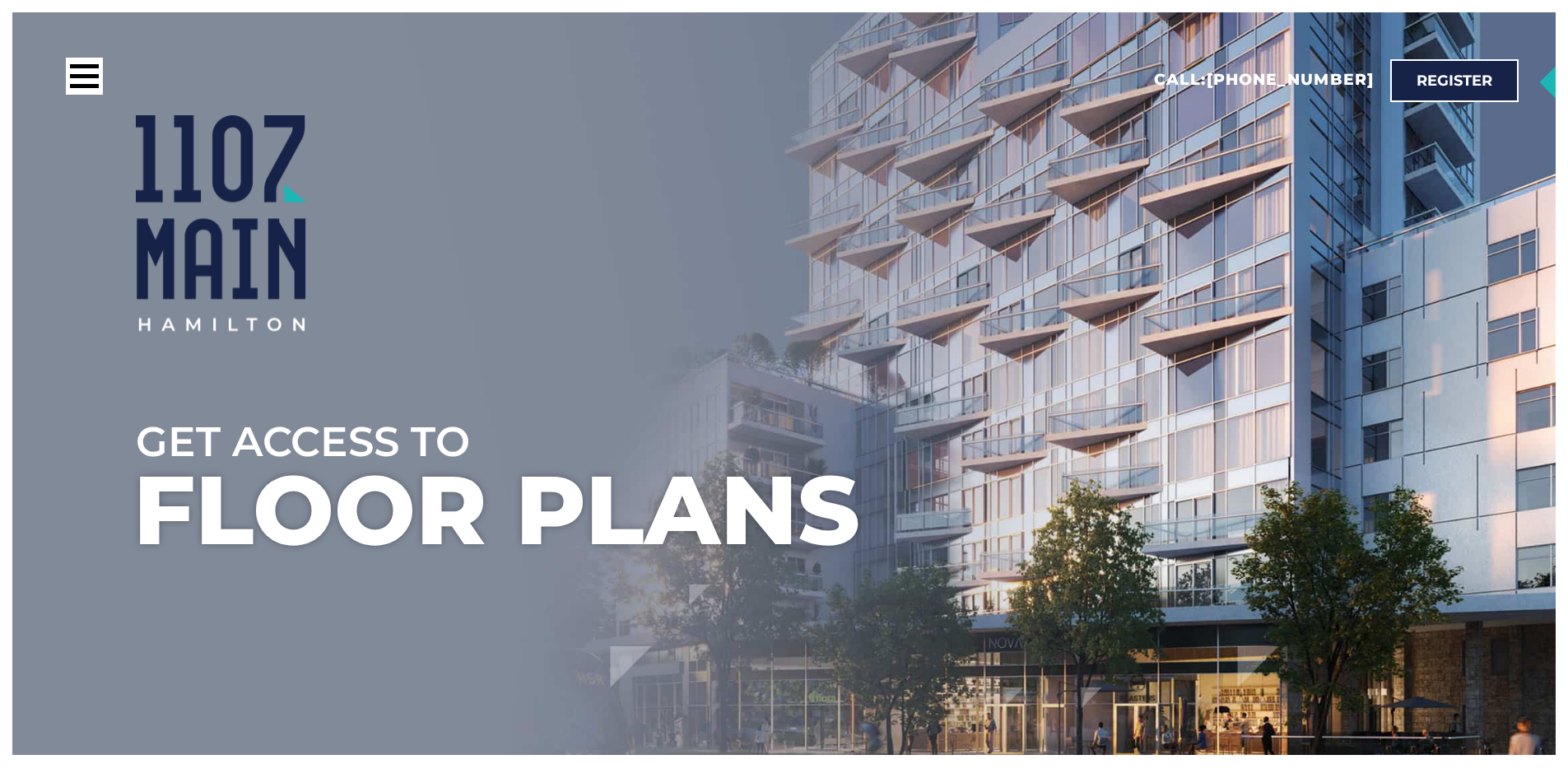
click at [208, 540] on ul at bounding box center [846, 339] width 1568 height 778
click at [172, 548] on ul at bounding box center [846, 339] width 1568 height 778
click at [168, 553] on ul at bounding box center [846, 339] width 1568 height 778
click at [167, 553] on ul at bounding box center [846, 339] width 1568 height 778
click at [166, 552] on ul at bounding box center [846, 339] width 1568 height 778
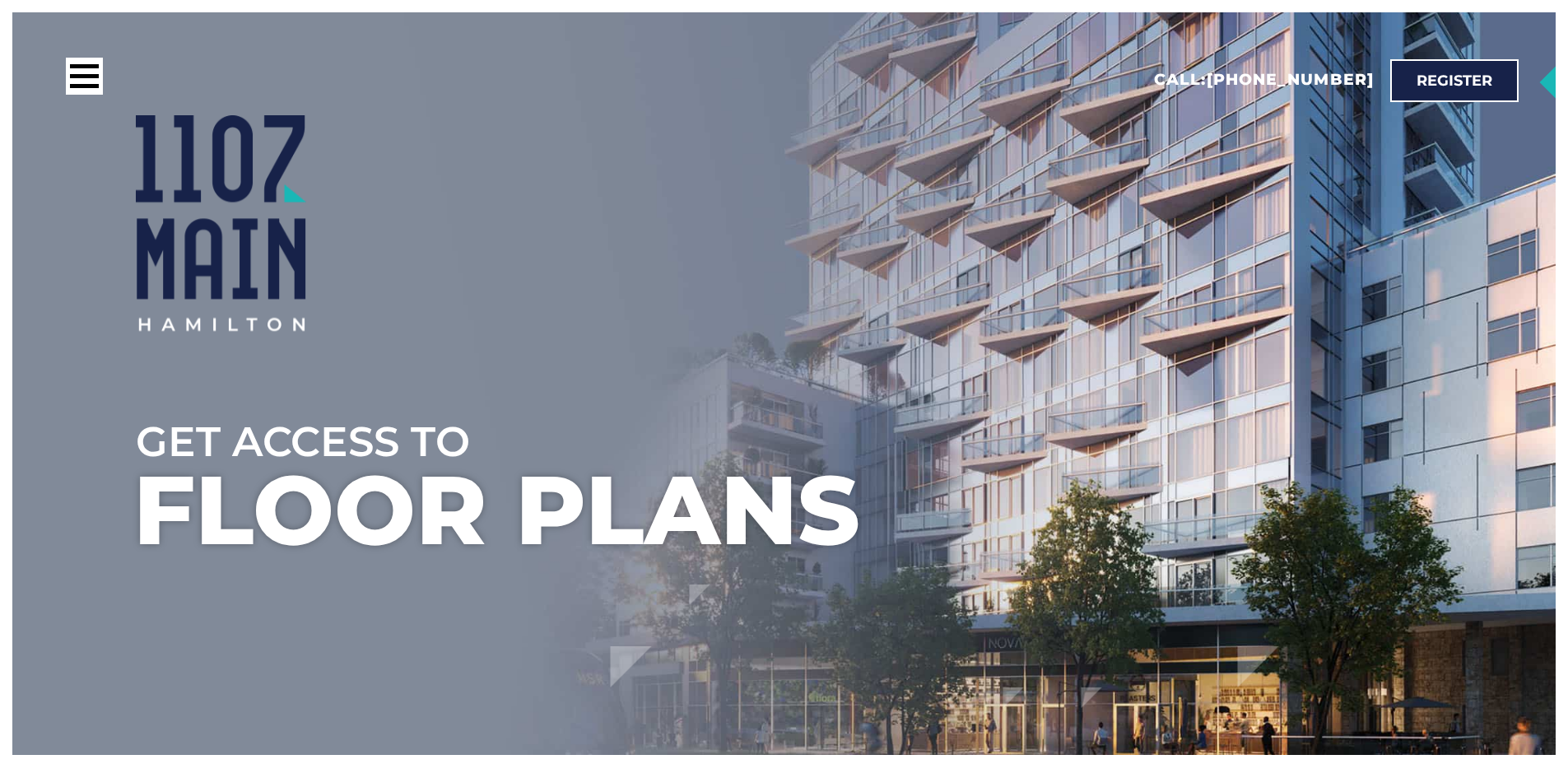
click at [166, 551] on ul at bounding box center [846, 339] width 1568 height 778
click at [173, 559] on ul at bounding box center [846, 339] width 1568 height 778
click at [172, 559] on ul at bounding box center [846, 339] width 1568 height 778
click at [191, 574] on ul at bounding box center [846, 339] width 1568 height 778
click at [142, 483] on ul at bounding box center [846, 339] width 1568 height 778
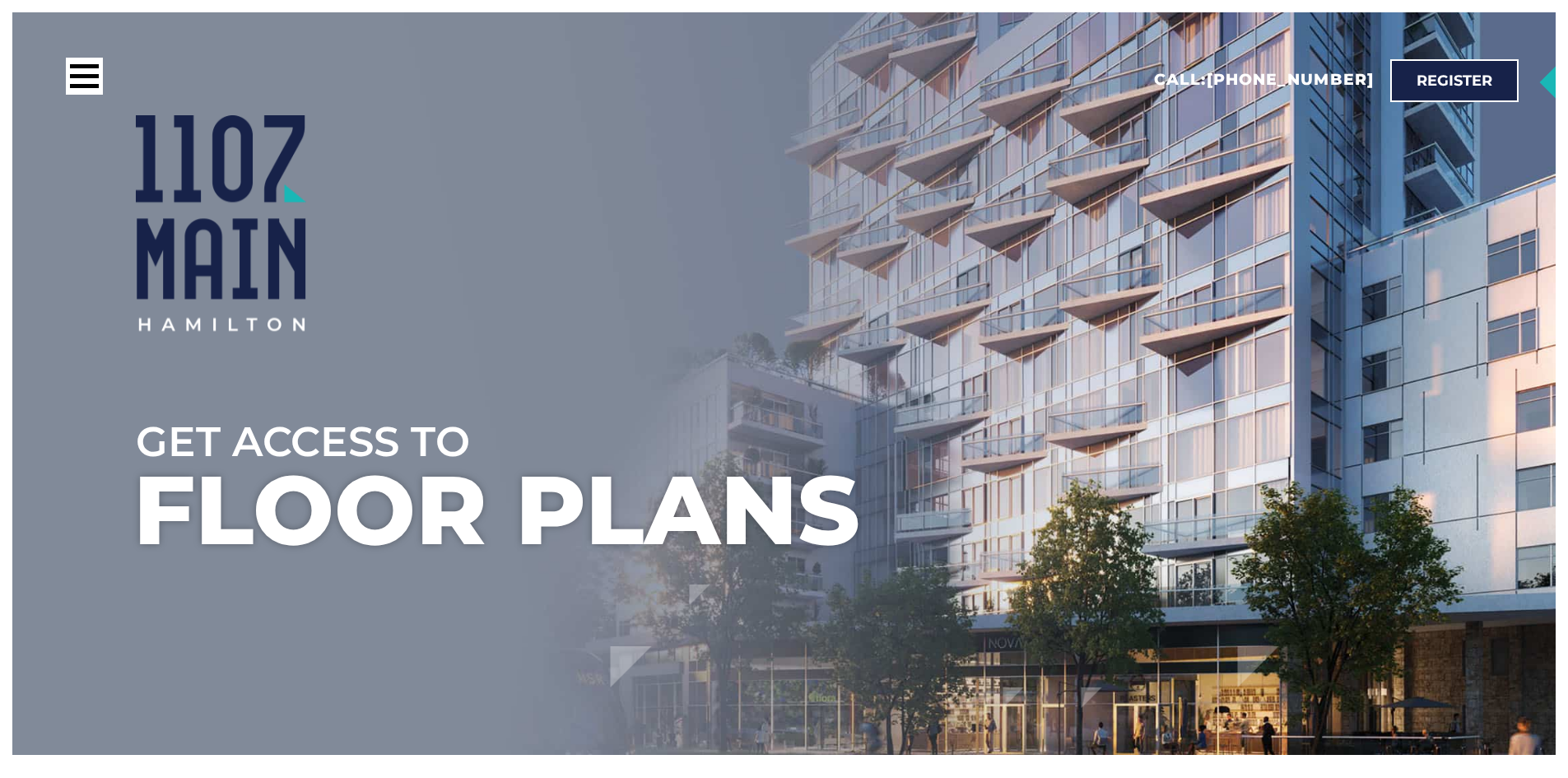
click at [147, 481] on ul at bounding box center [846, 339] width 1568 height 778
click at [148, 479] on ul at bounding box center [846, 339] width 1568 height 778
click at [148, 477] on ul at bounding box center [846, 339] width 1568 height 778
click at [149, 477] on ul at bounding box center [846, 339] width 1568 height 778
click at [139, 468] on ul at bounding box center [846, 339] width 1568 height 778
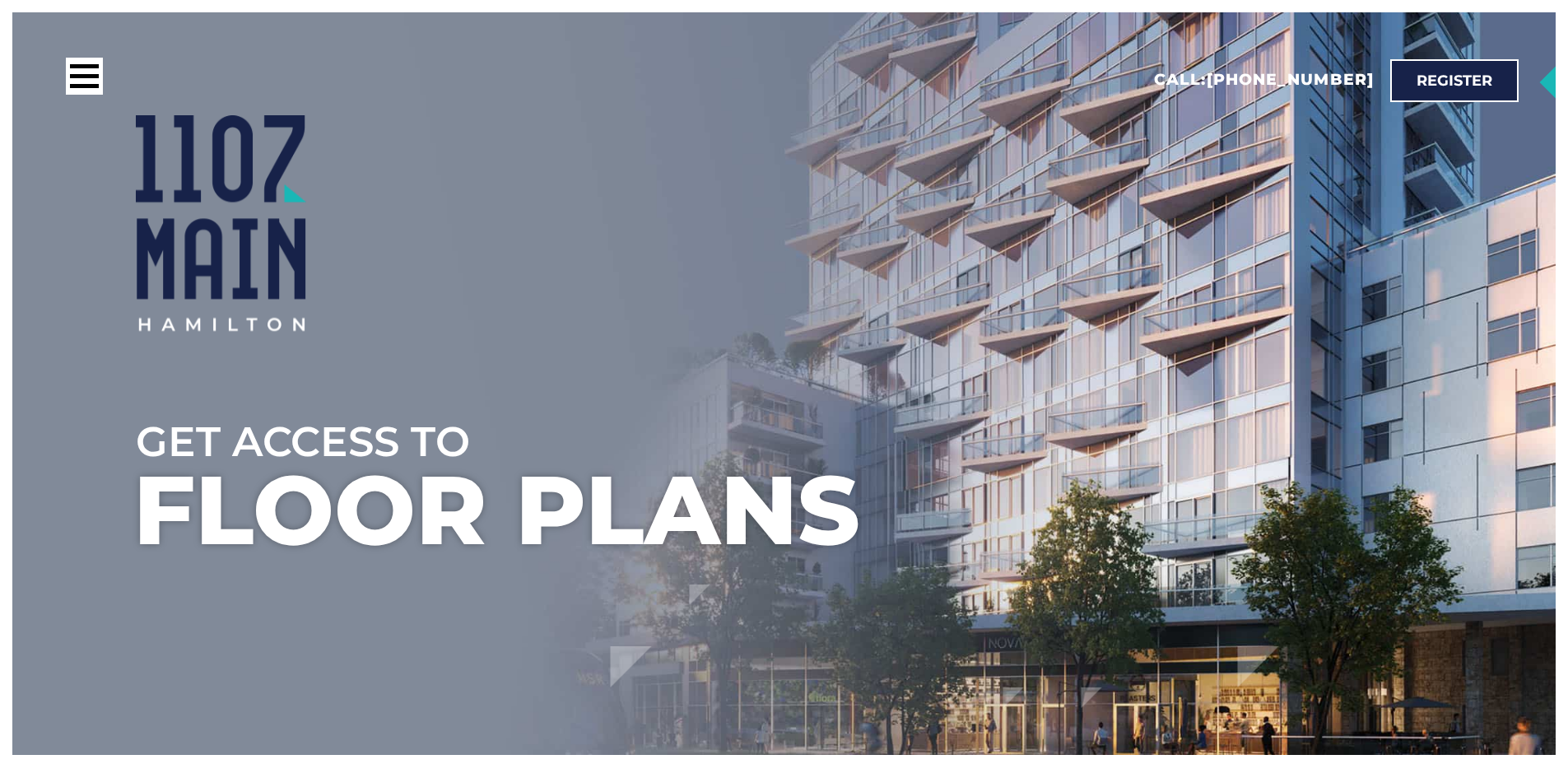
click at [139, 465] on ul at bounding box center [846, 339] width 1568 height 778
click at [955, 485] on ul at bounding box center [846, 339] width 1568 height 778
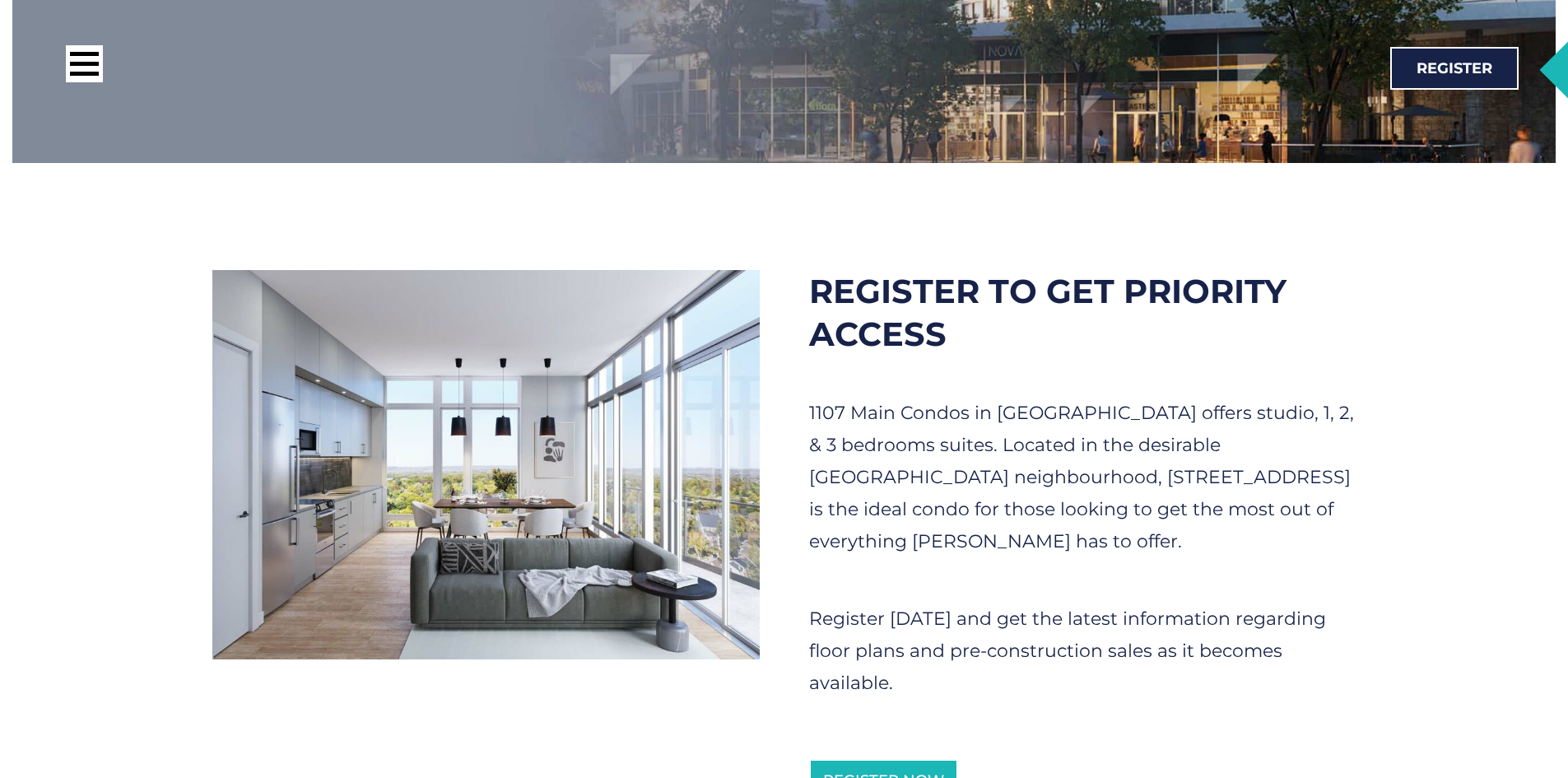
scroll to position [569, 0]
